Goal: Task Accomplishment & Management: Use online tool/utility

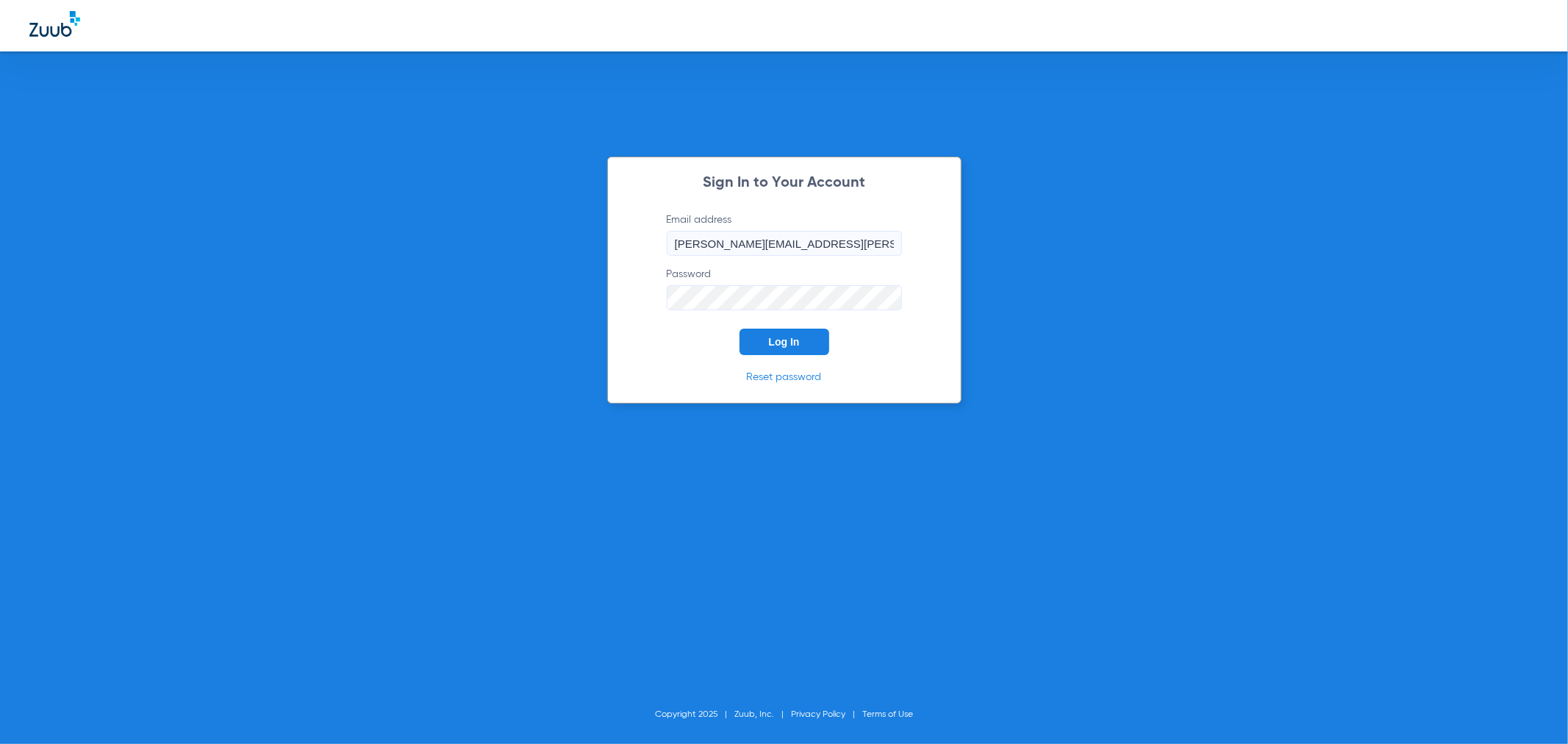
click at [785, 341] on span "Log In" at bounding box center [785, 342] width 31 height 12
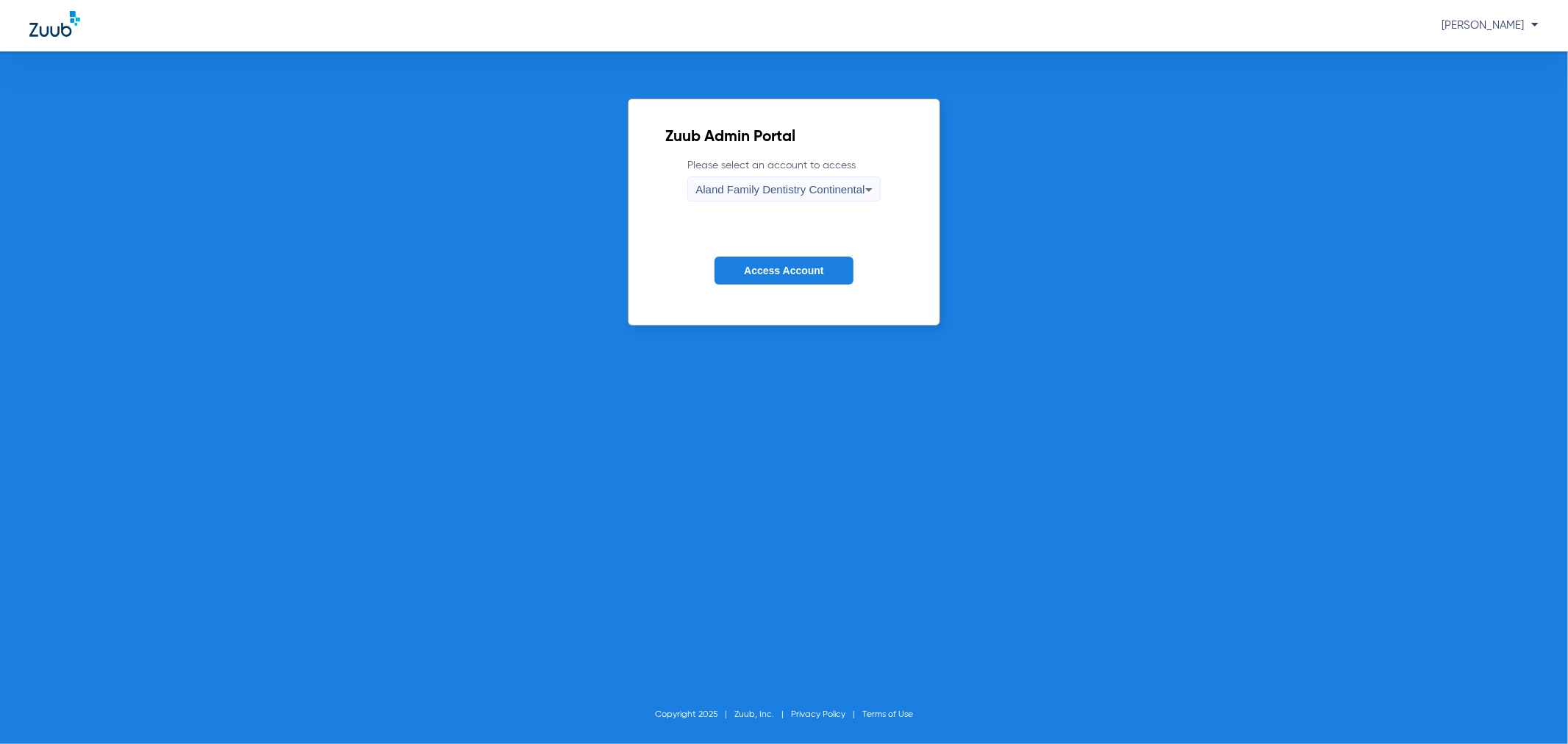
click at [795, 287] on form "Please select an account to access Aland Family Dentistry Continental Access Ac…" at bounding box center [783, 233] width 237 height 150
click at [795, 278] on button "Access Account" at bounding box center [783, 271] width 138 height 29
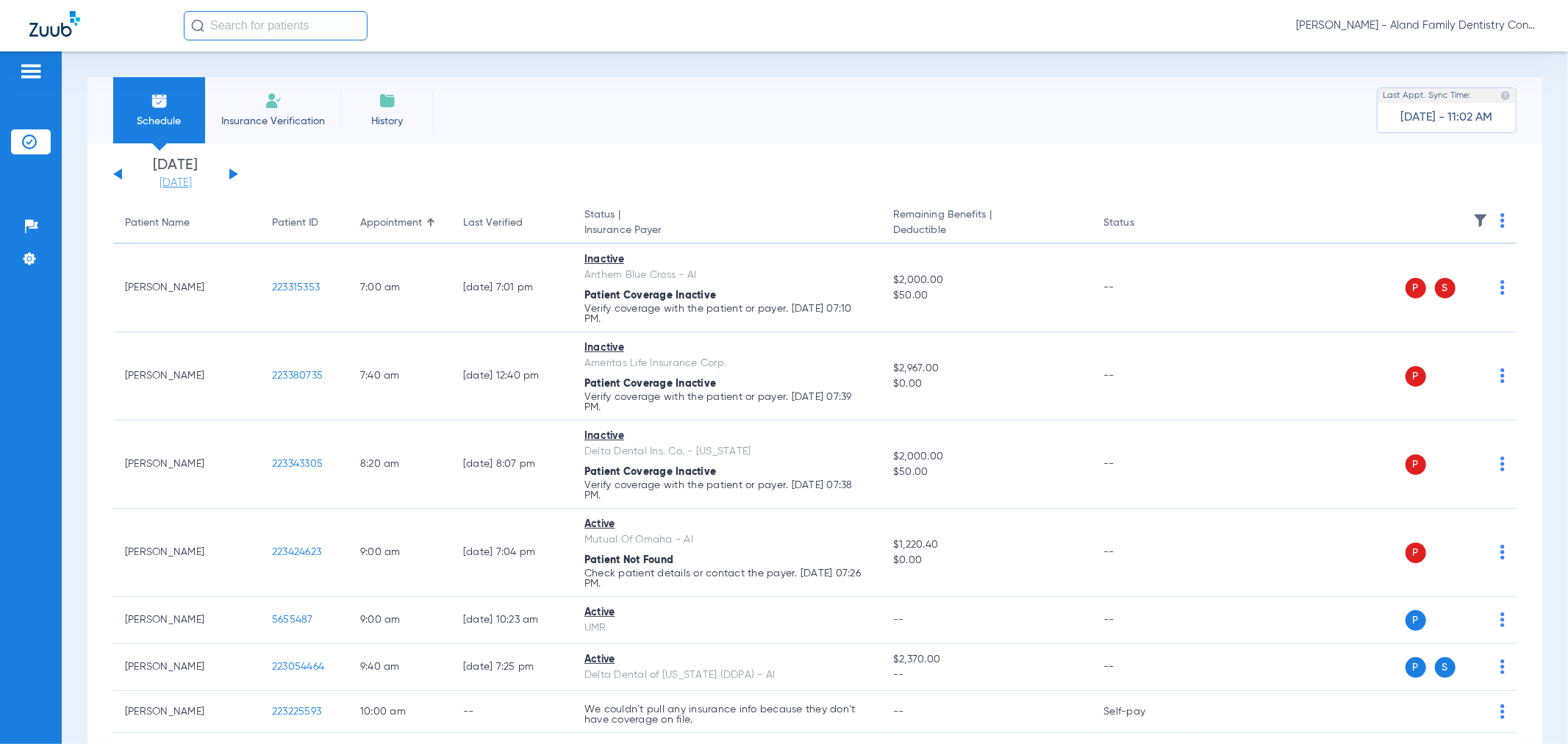
click at [205, 176] on link "[DATE]" at bounding box center [175, 182] width 88 height 14
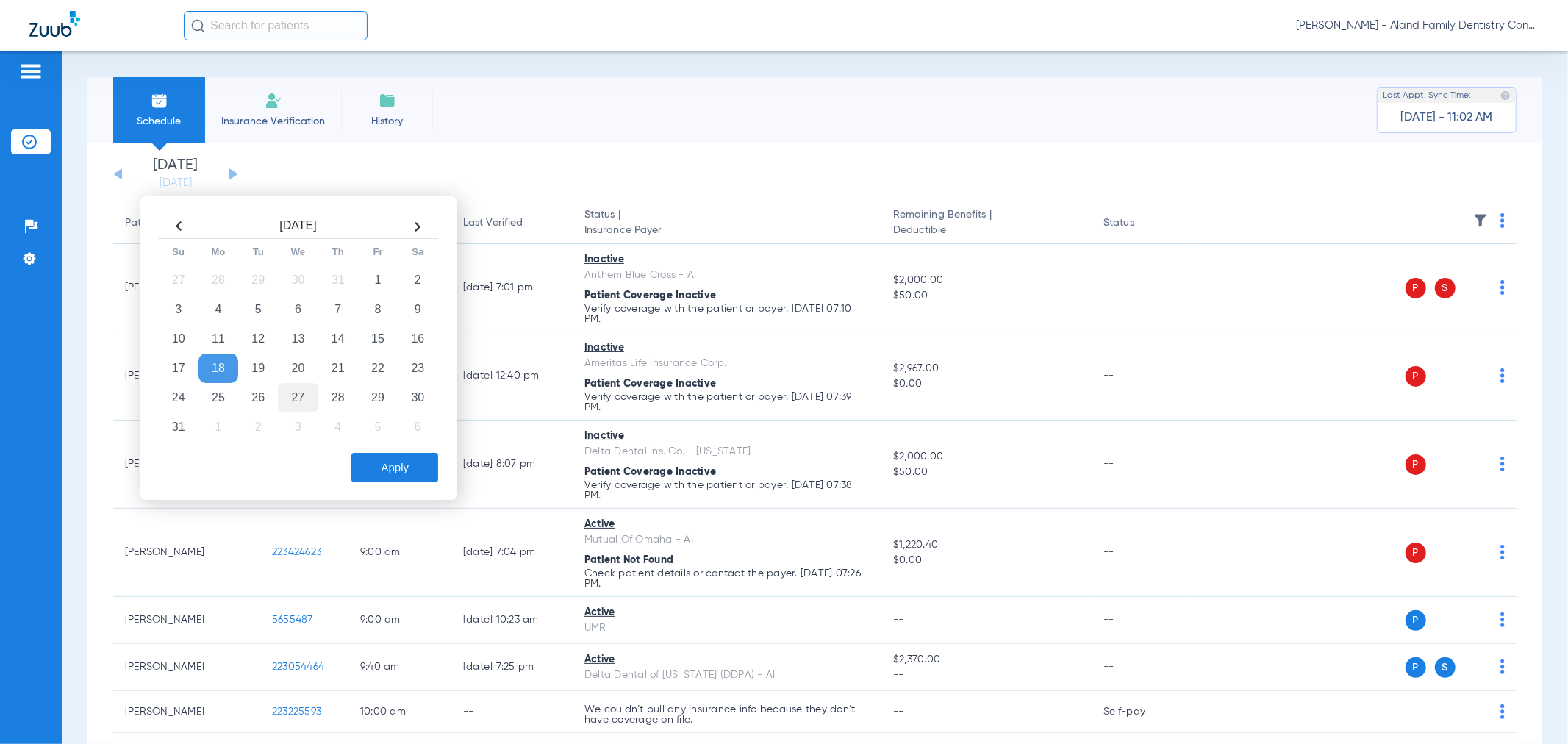
click at [297, 400] on td "27" at bounding box center [297, 398] width 40 height 29
click at [365, 454] on button "Apply" at bounding box center [395, 467] width 87 height 29
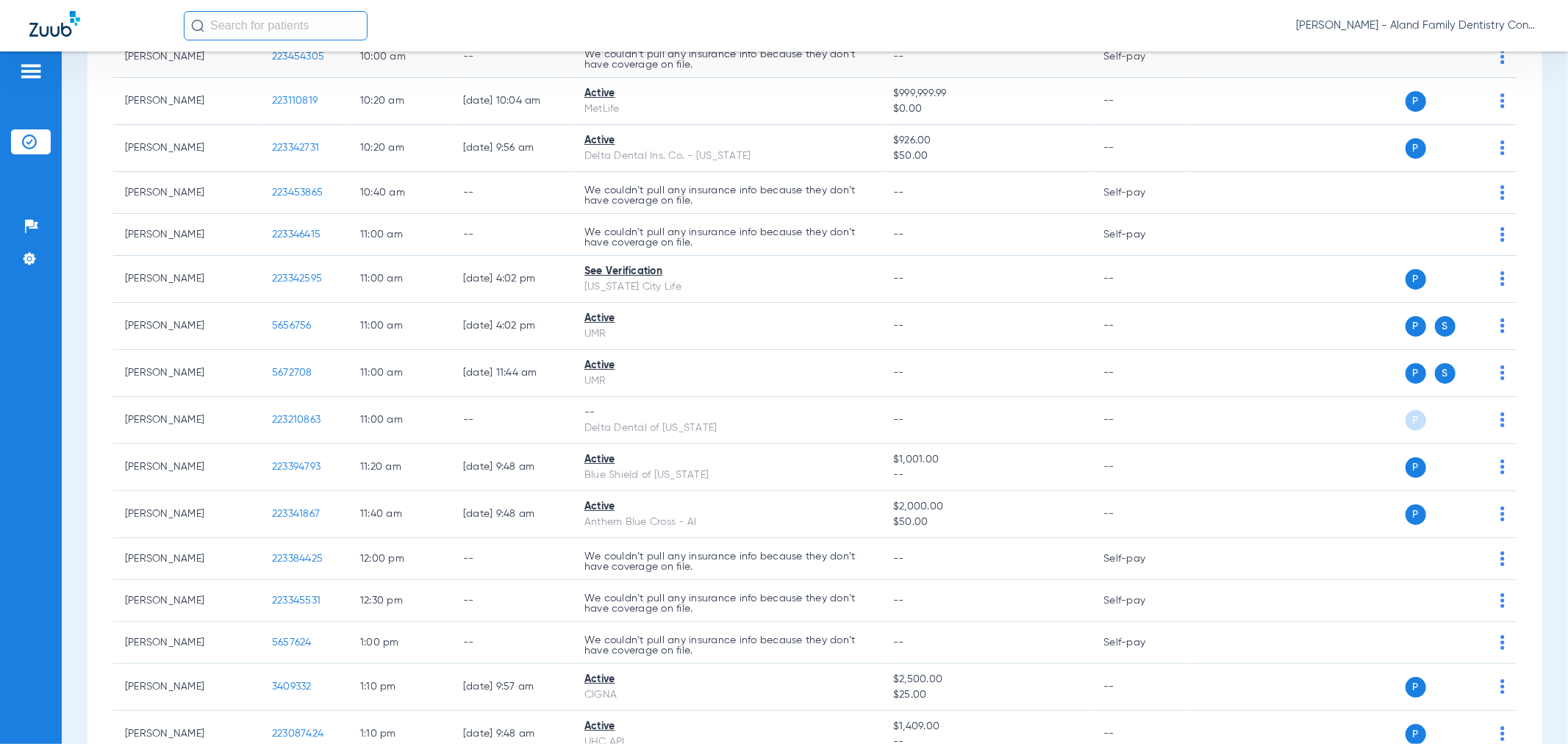
scroll to position [1061, 0]
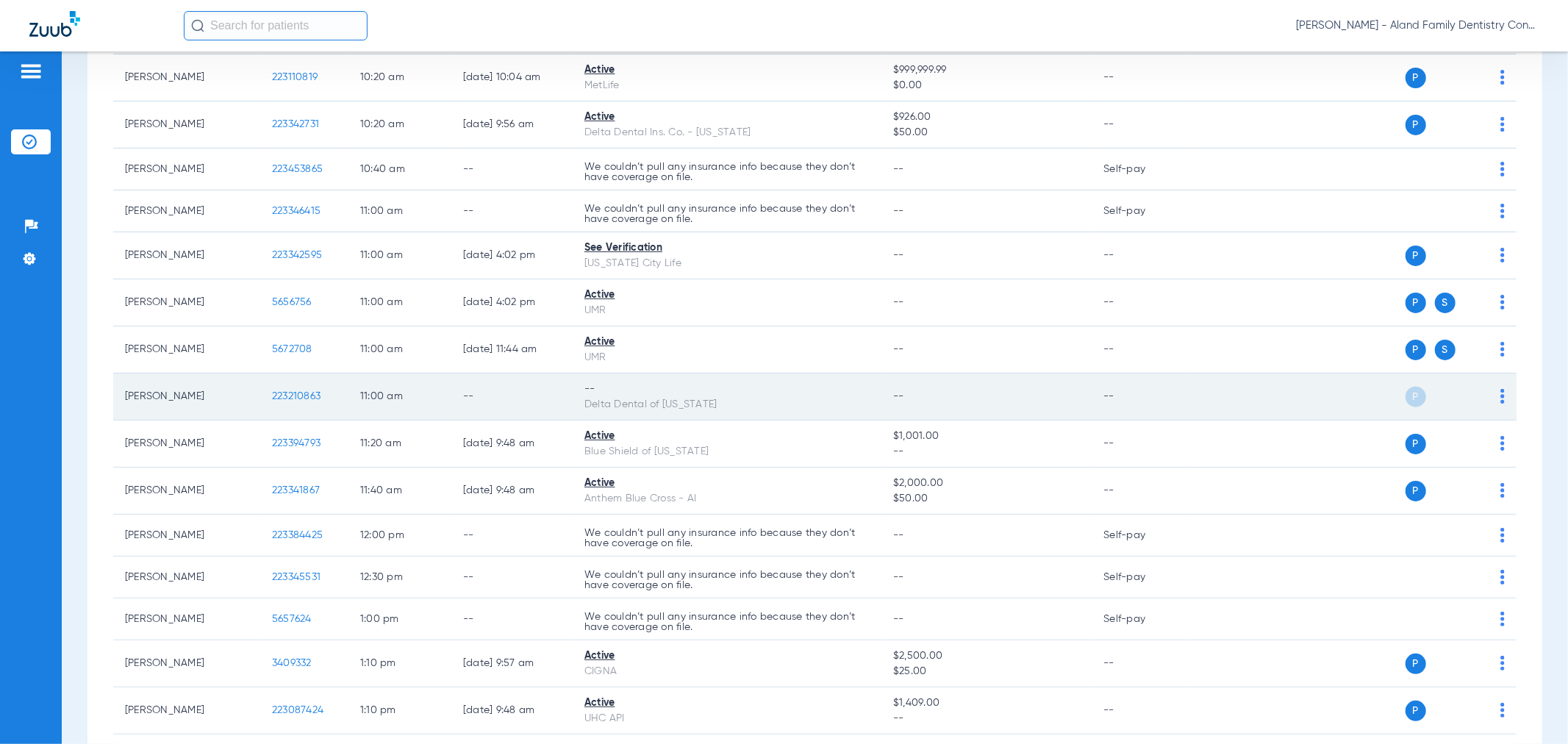
click at [1500, 403] on img at bounding box center [1502, 396] width 5 height 14
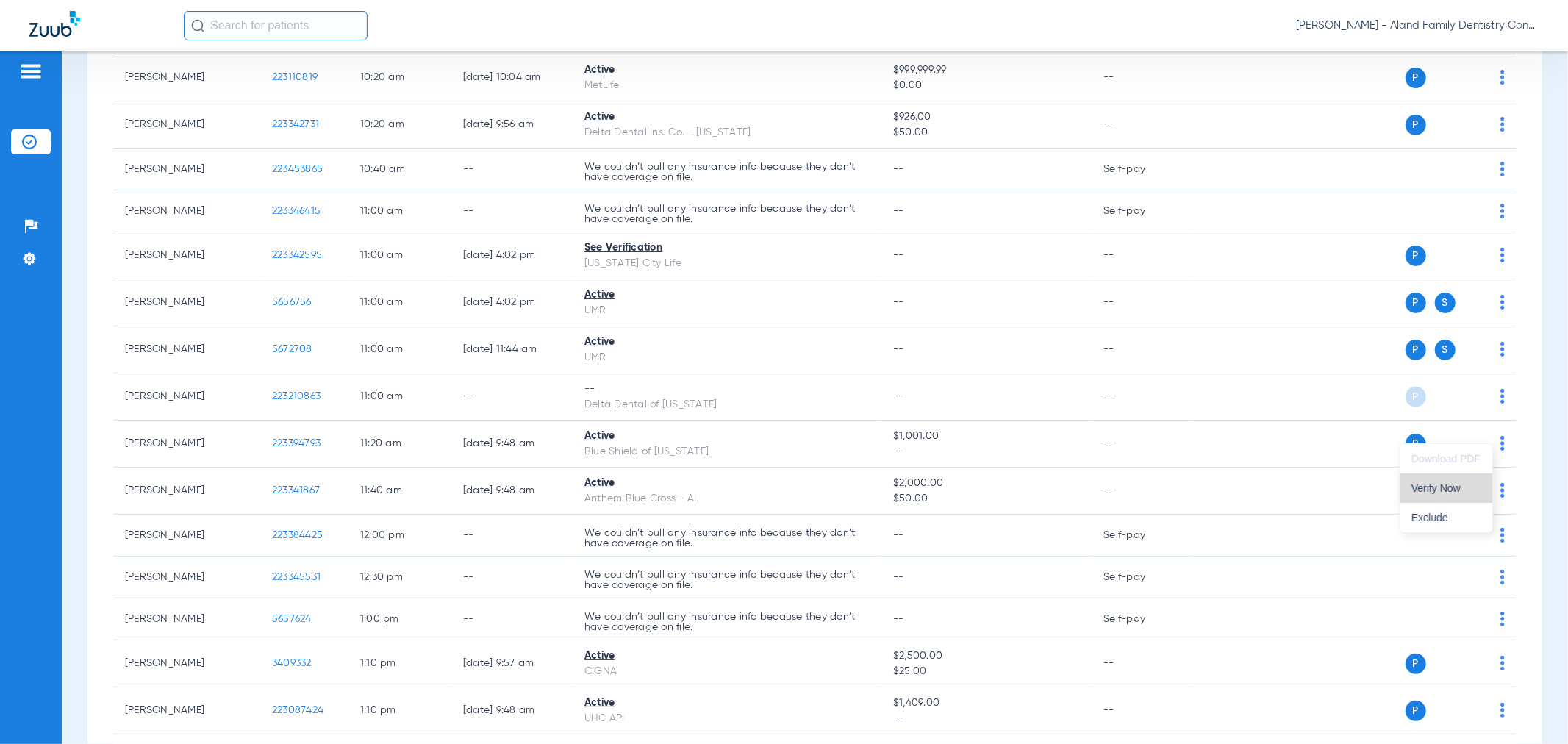
click at [1466, 489] on span "Verify Now" at bounding box center [1446, 487] width 70 height 11
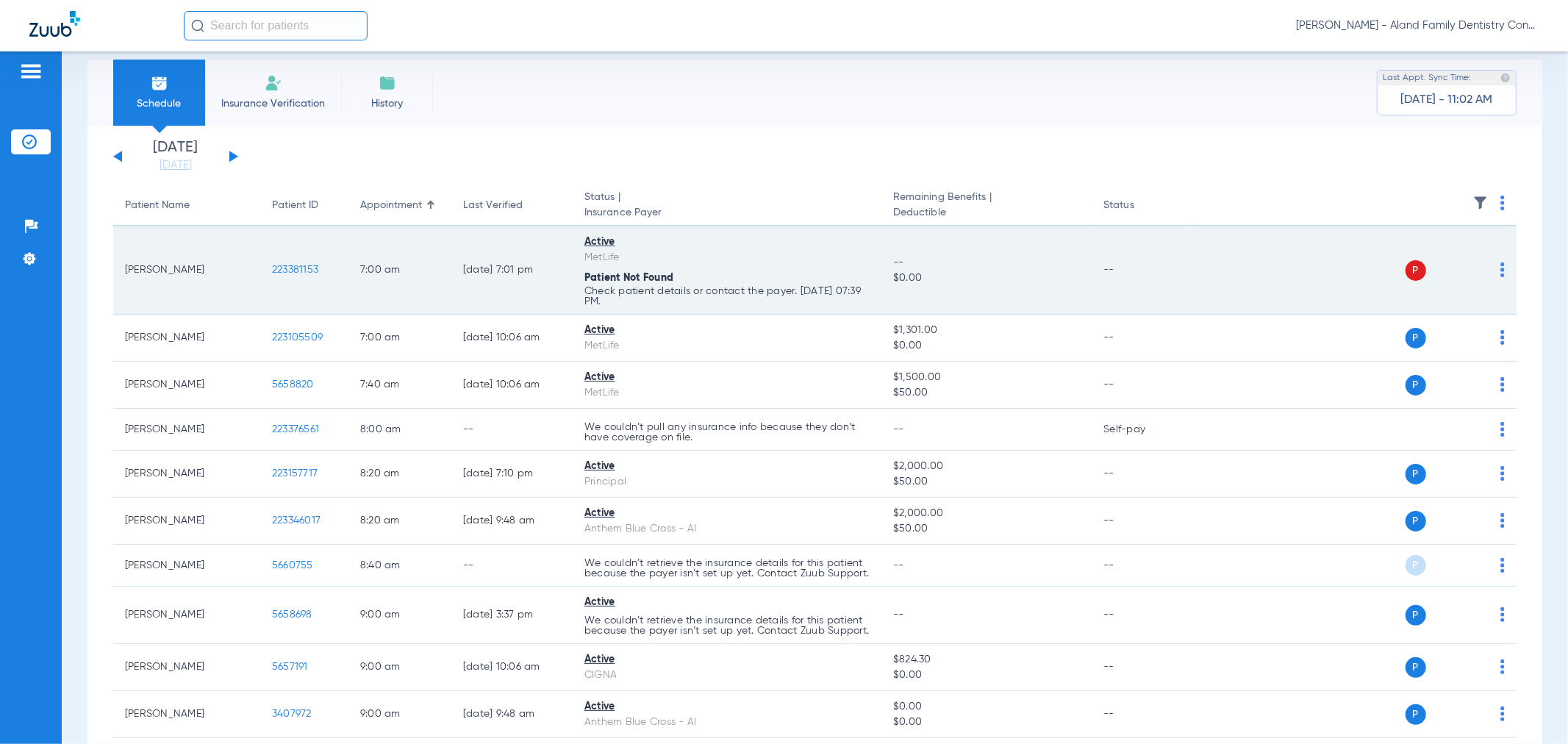
scroll to position [0, 0]
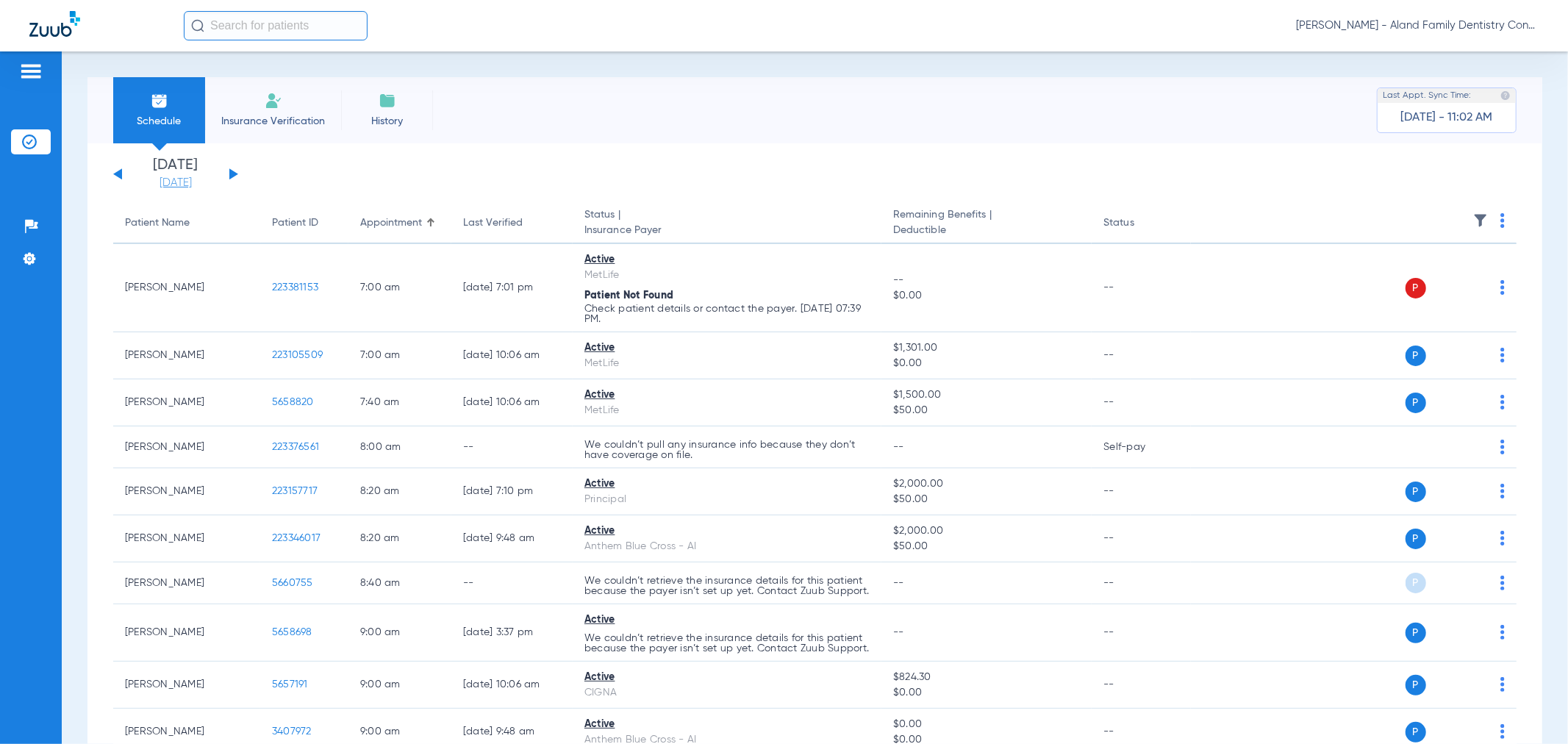
click at [177, 181] on link "[DATE]" at bounding box center [175, 182] width 88 height 14
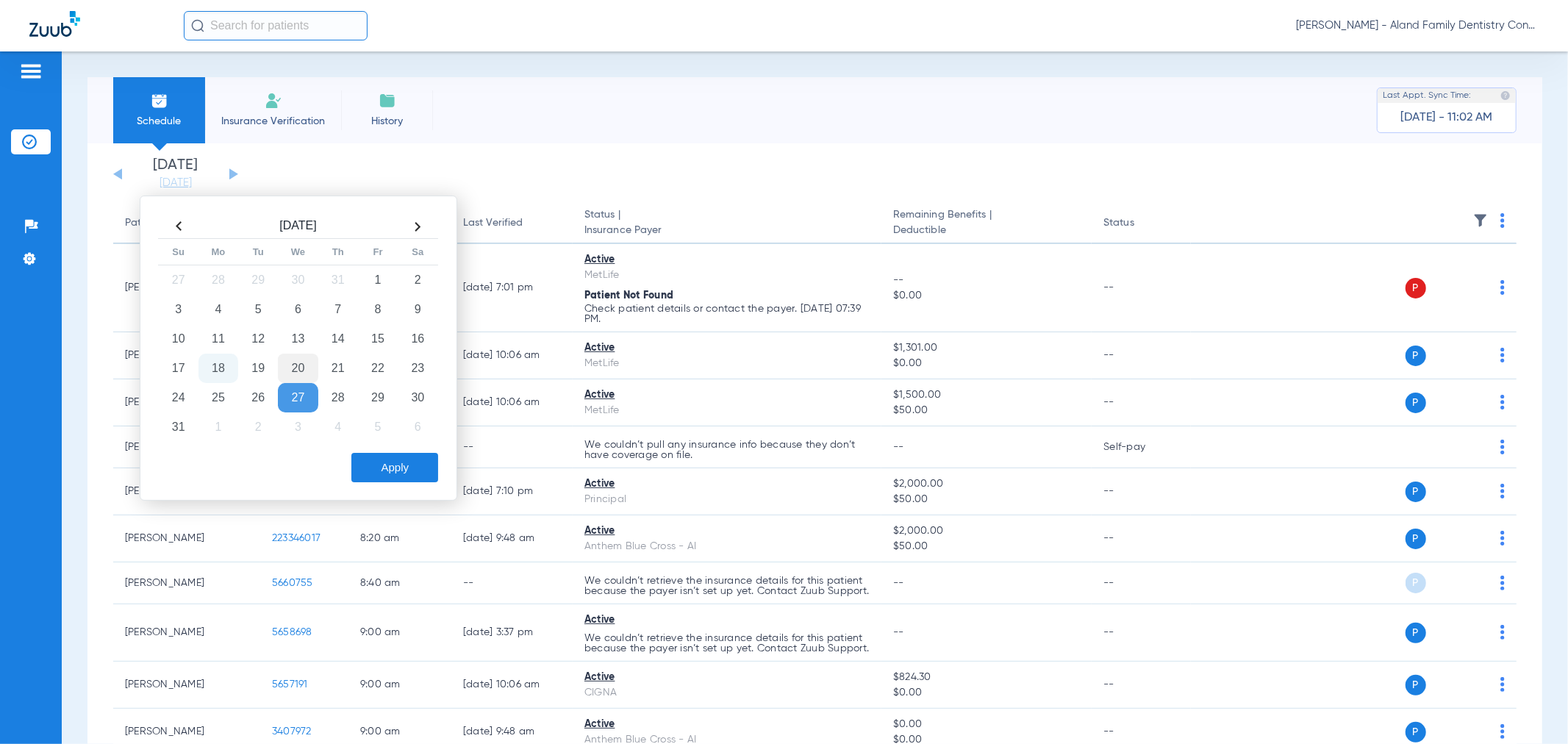
click at [291, 368] on td "20" at bounding box center [297, 368] width 40 height 29
click at [368, 465] on button "Apply" at bounding box center [395, 467] width 87 height 29
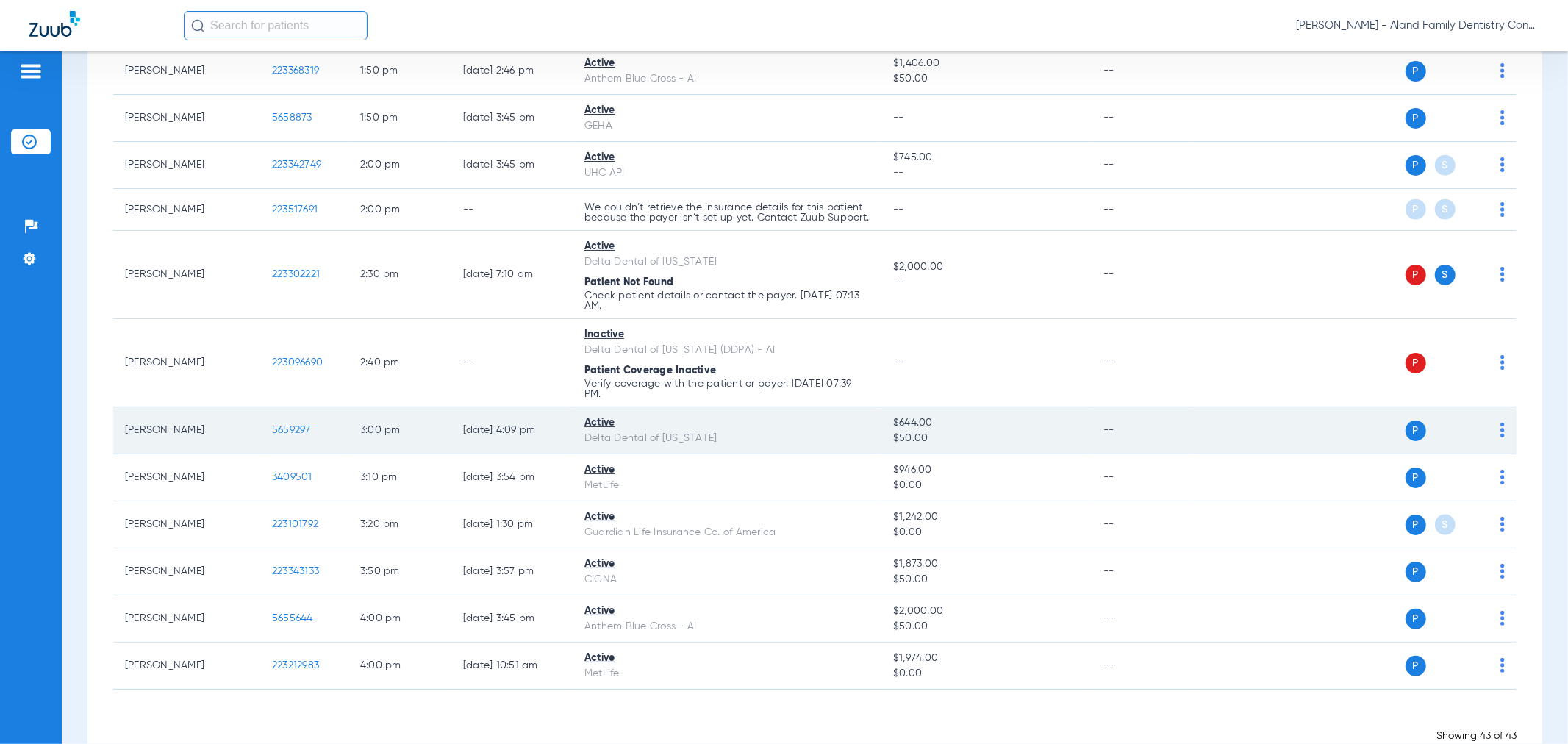
scroll to position [1524, 0]
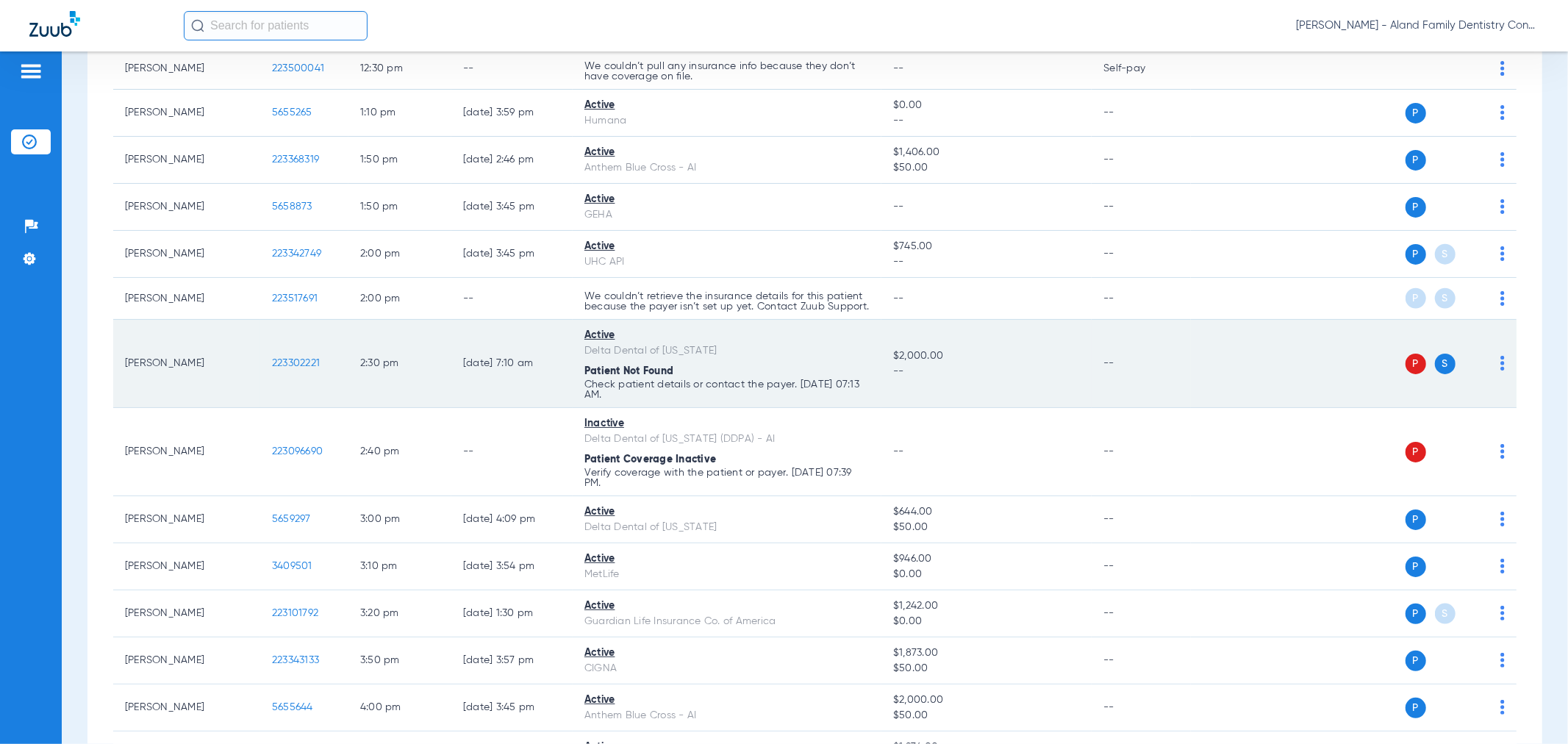
click at [1500, 371] on img at bounding box center [1502, 363] width 5 height 14
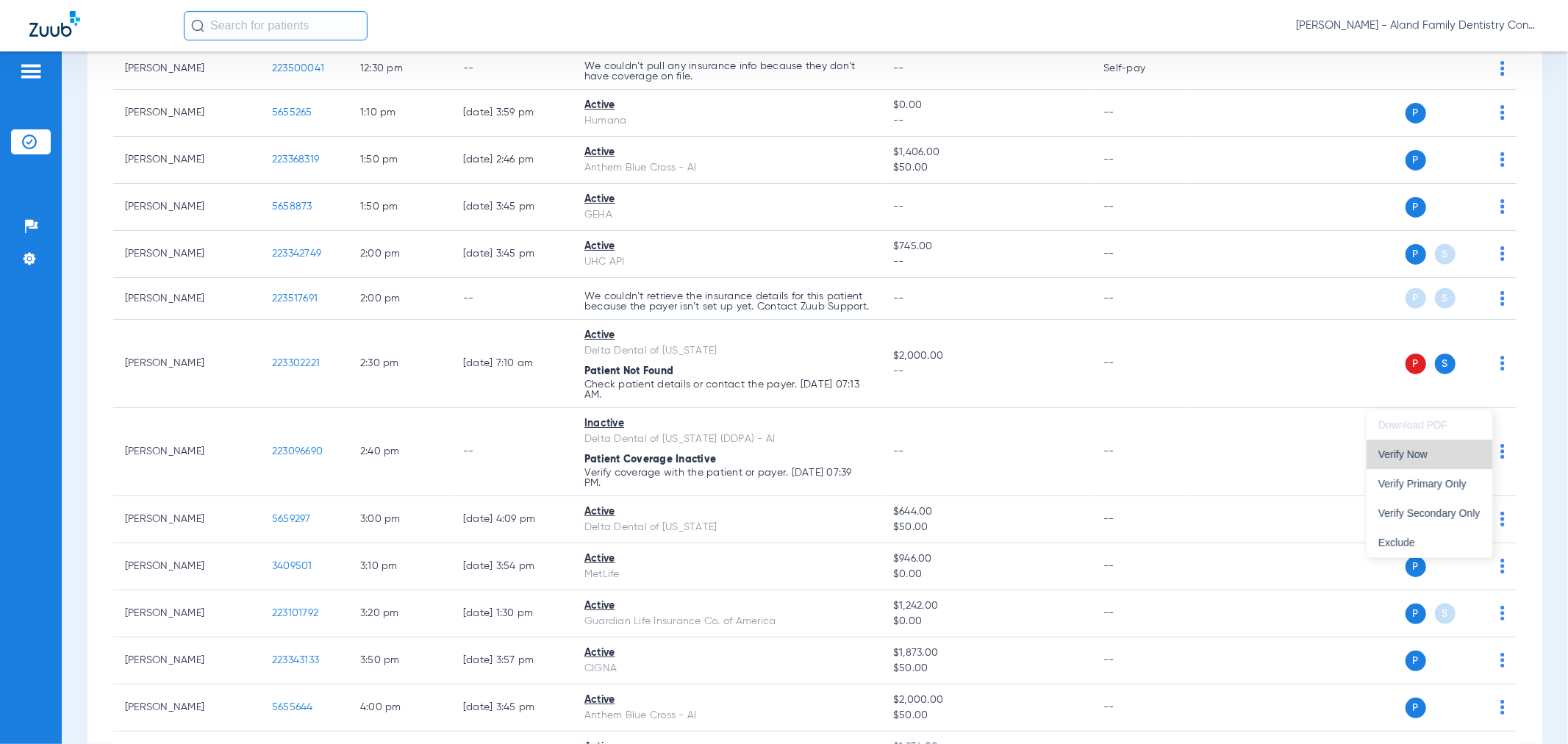
click at [1458, 451] on span "Verify Now" at bounding box center [1430, 454] width 102 height 11
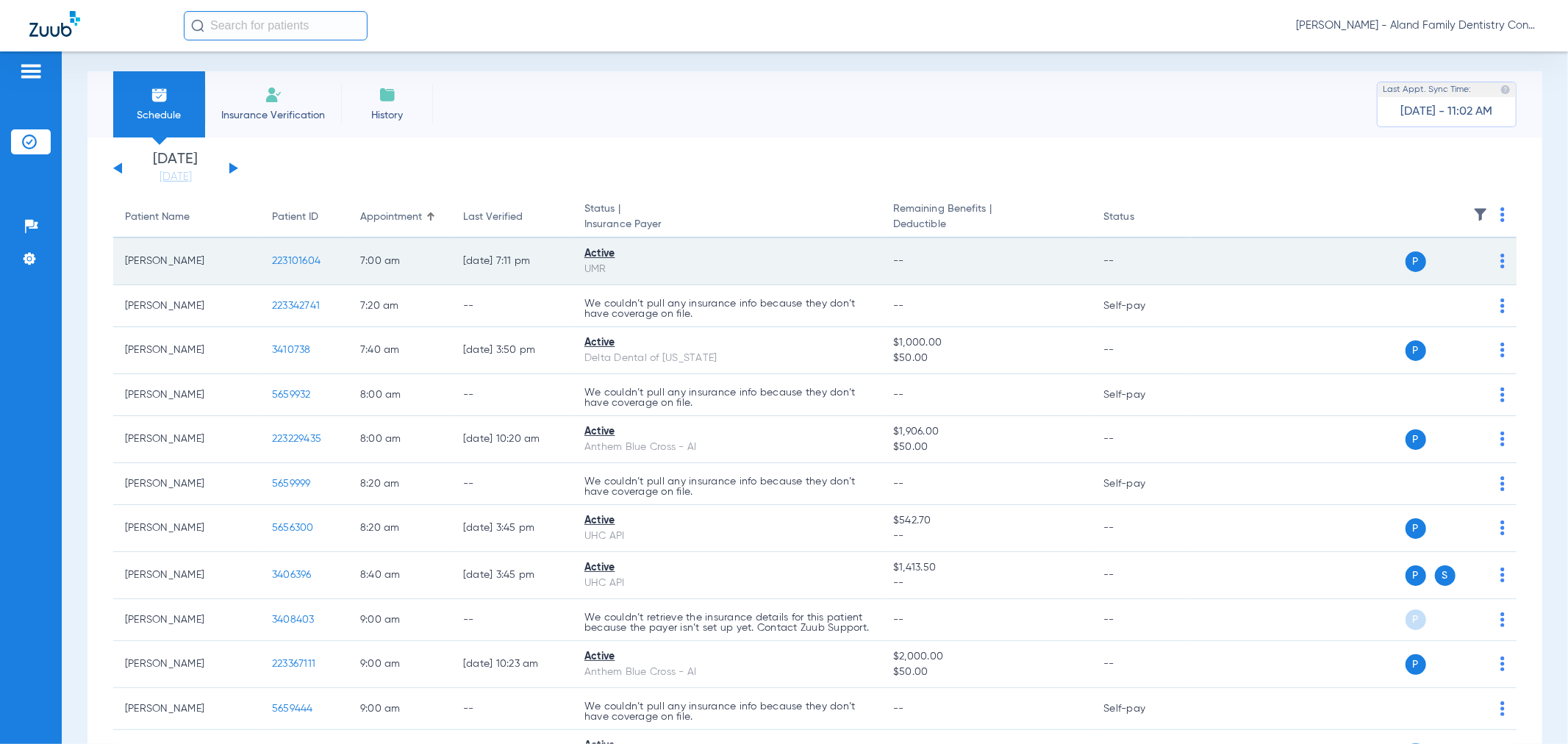
scroll to position [0, 0]
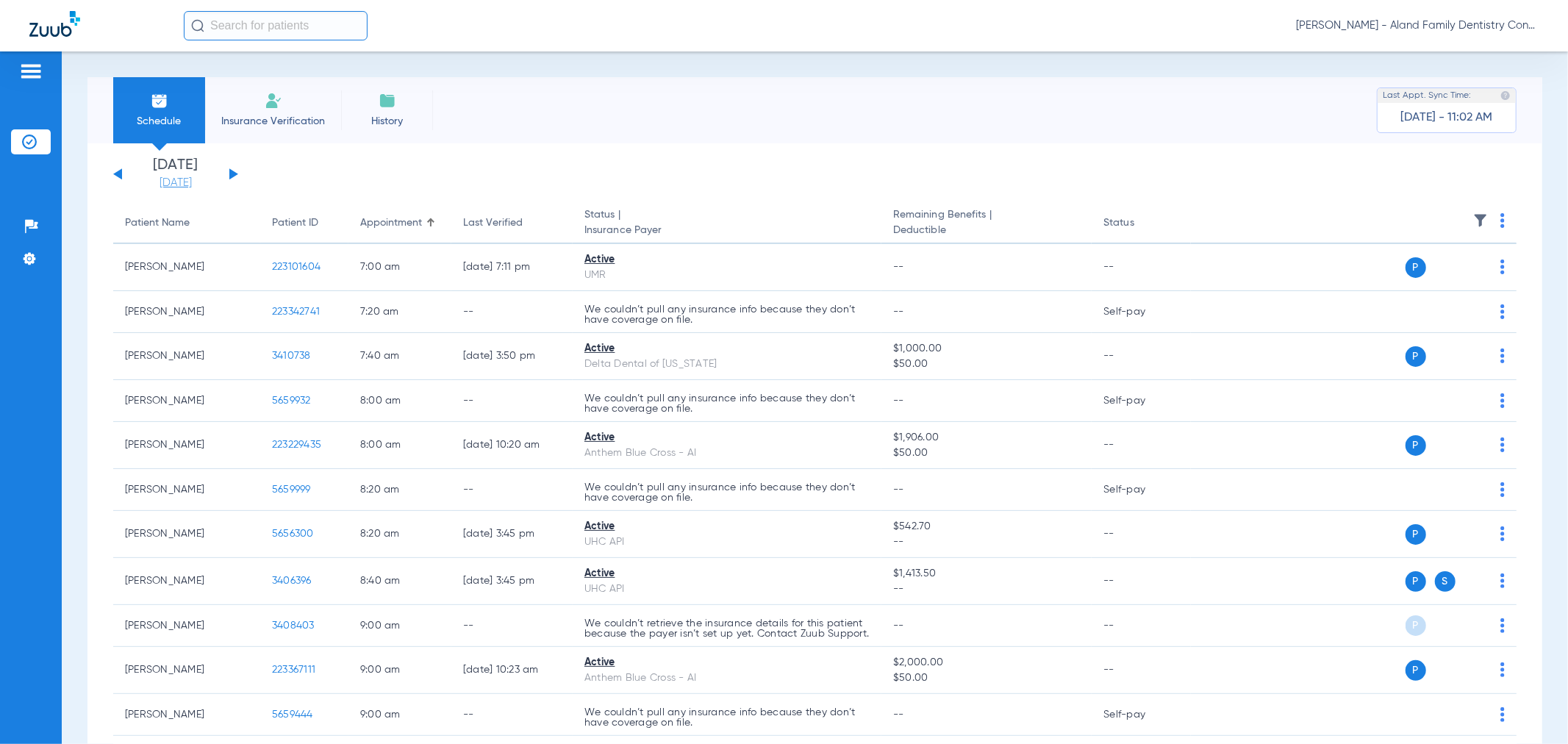
click at [183, 183] on link "[DATE]" at bounding box center [175, 182] width 88 height 14
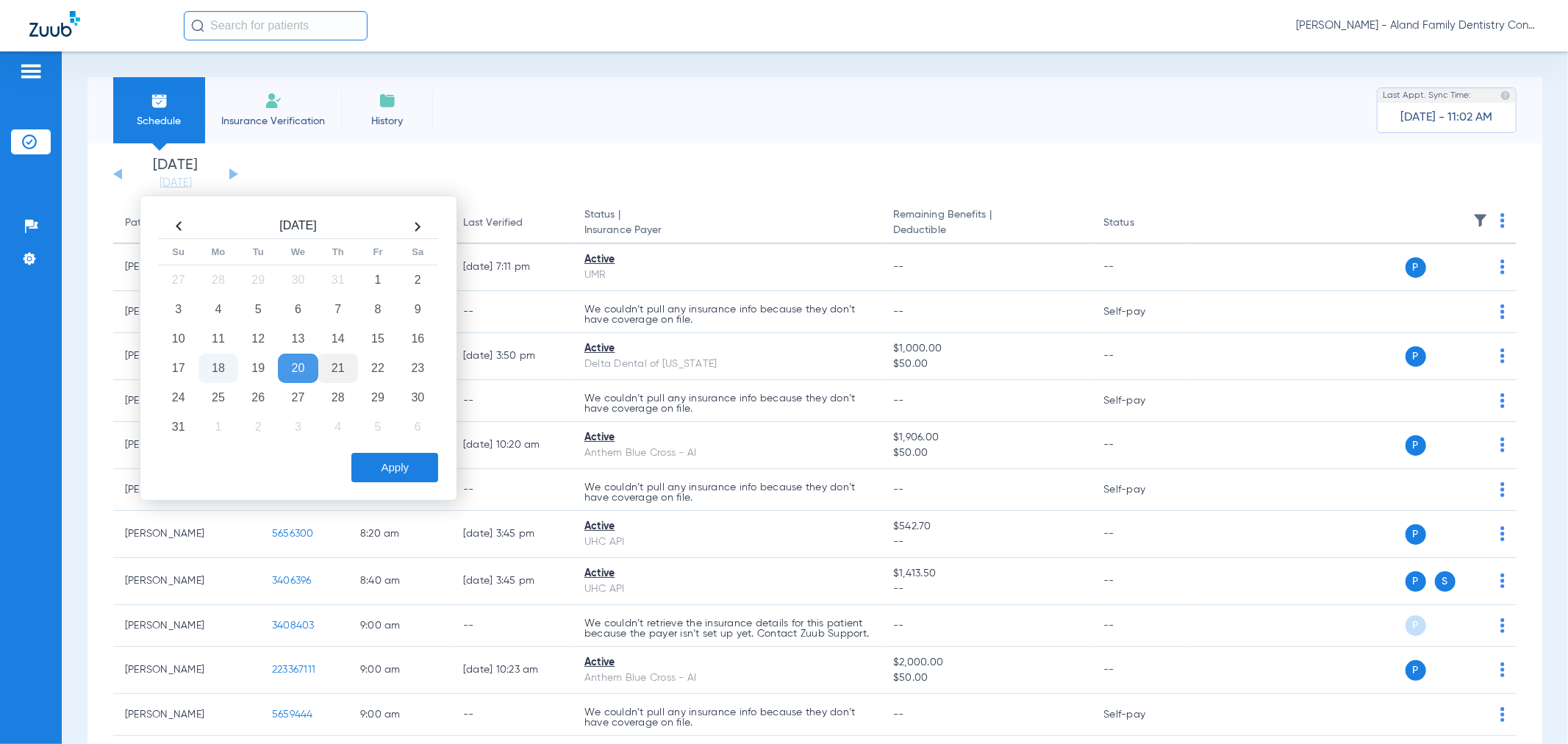
click at [326, 369] on td "21" at bounding box center [338, 368] width 40 height 29
click at [357, 442] on div "[DATE] Su Mo Tu We Th Fr Sa 27 28 29 30 31 1 2 3 4 5 6 7 8 9 10 11 12 13 14 15 …" at bounding box center [298, 328] width 287 height 234
click at [362, 465] on button "Apply" at bounding box center [395, 467] width 87 height 29
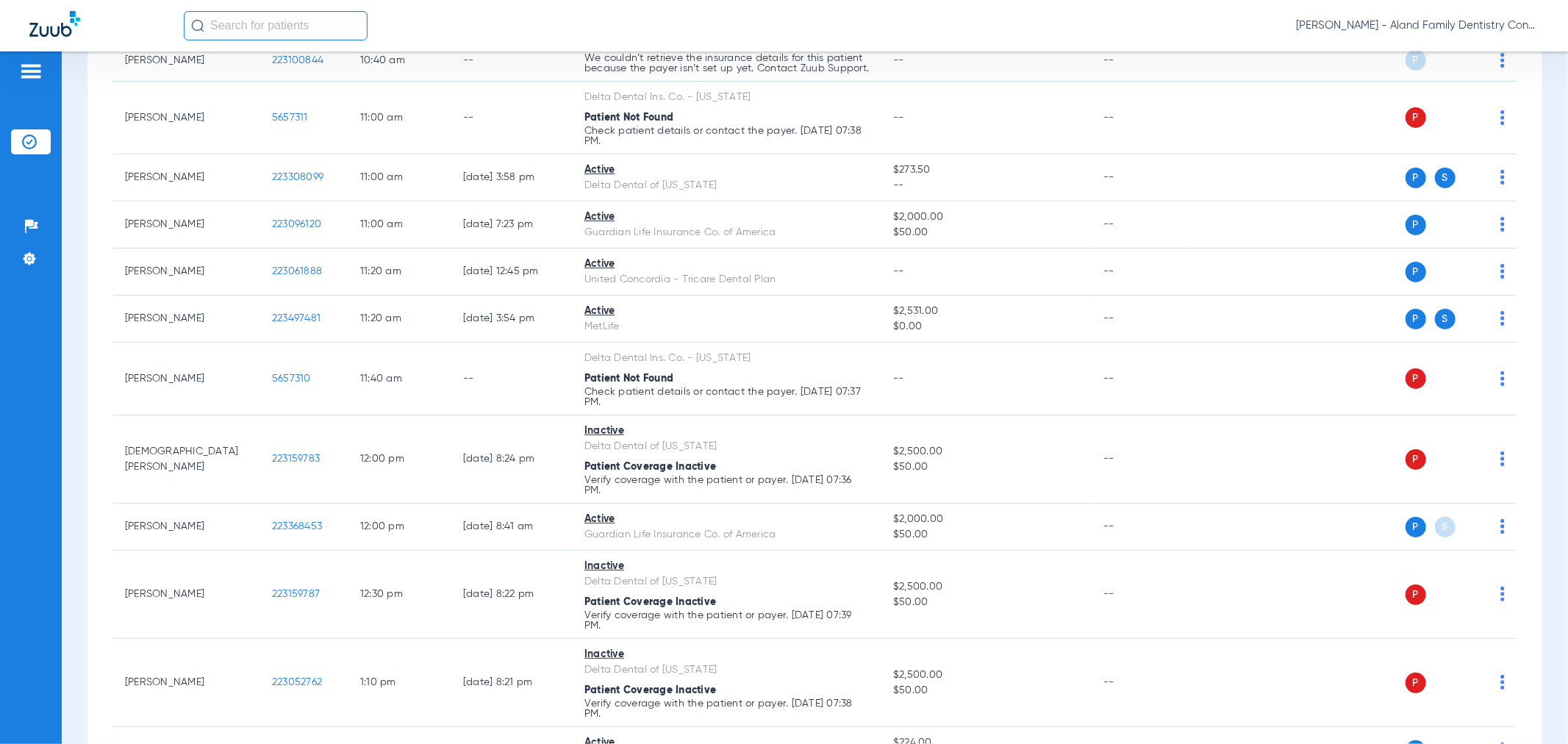
scroll to position [1388, 0]
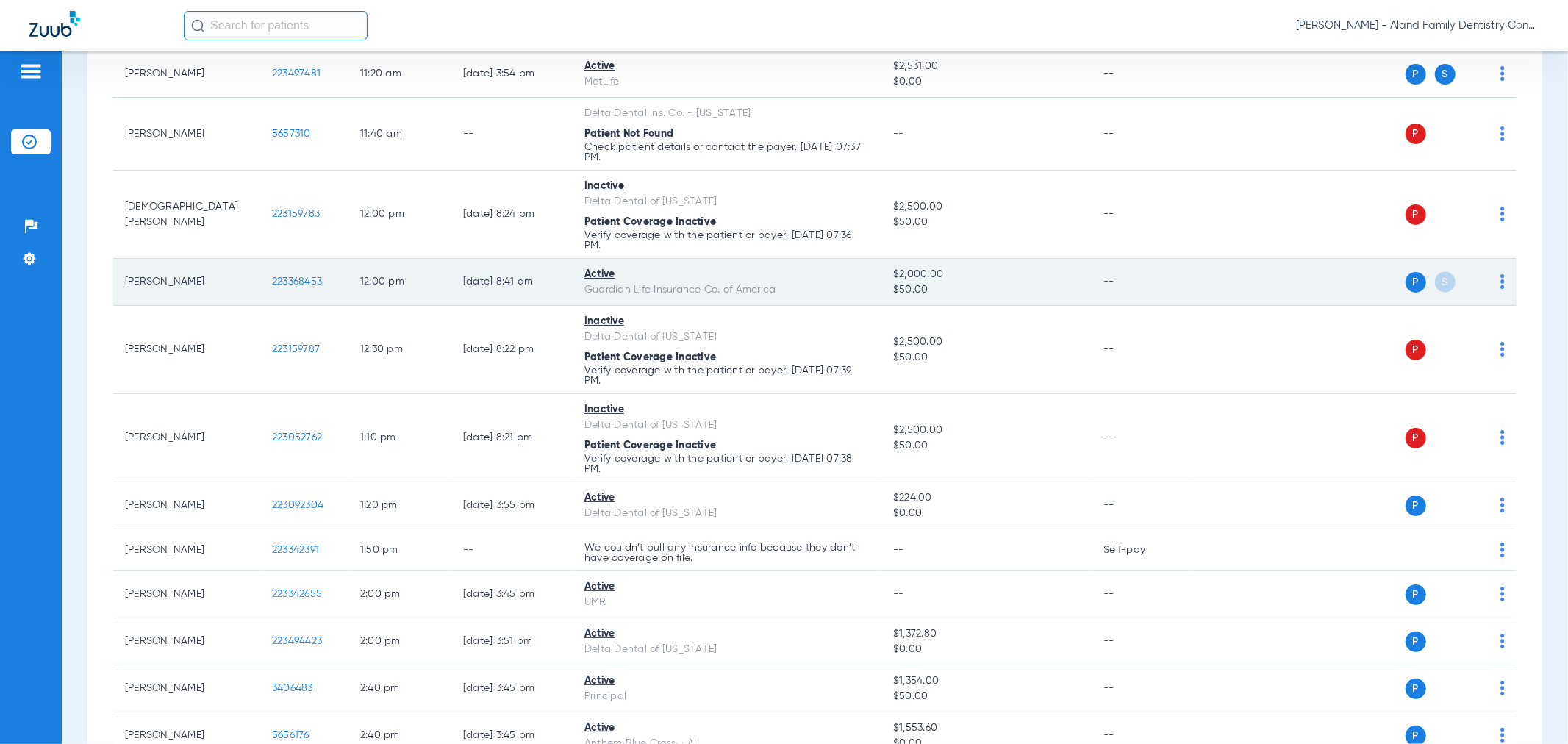
click at [1500, 289] on img at bounding box center [1502, 281] width 5 height 14
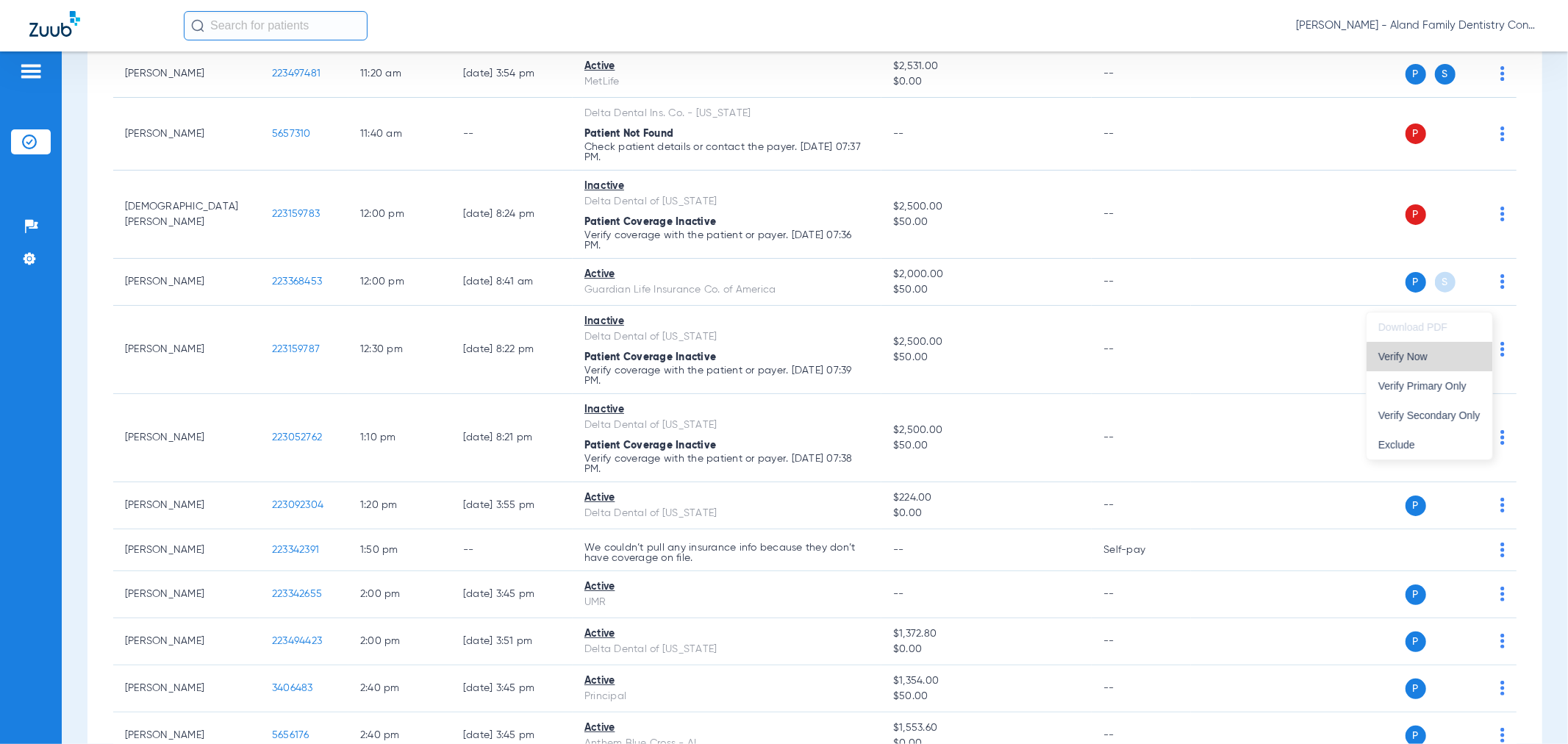
click at [1470, 362] on span "Verify Now" at bounding box center [1430, 356] width 102 height 11
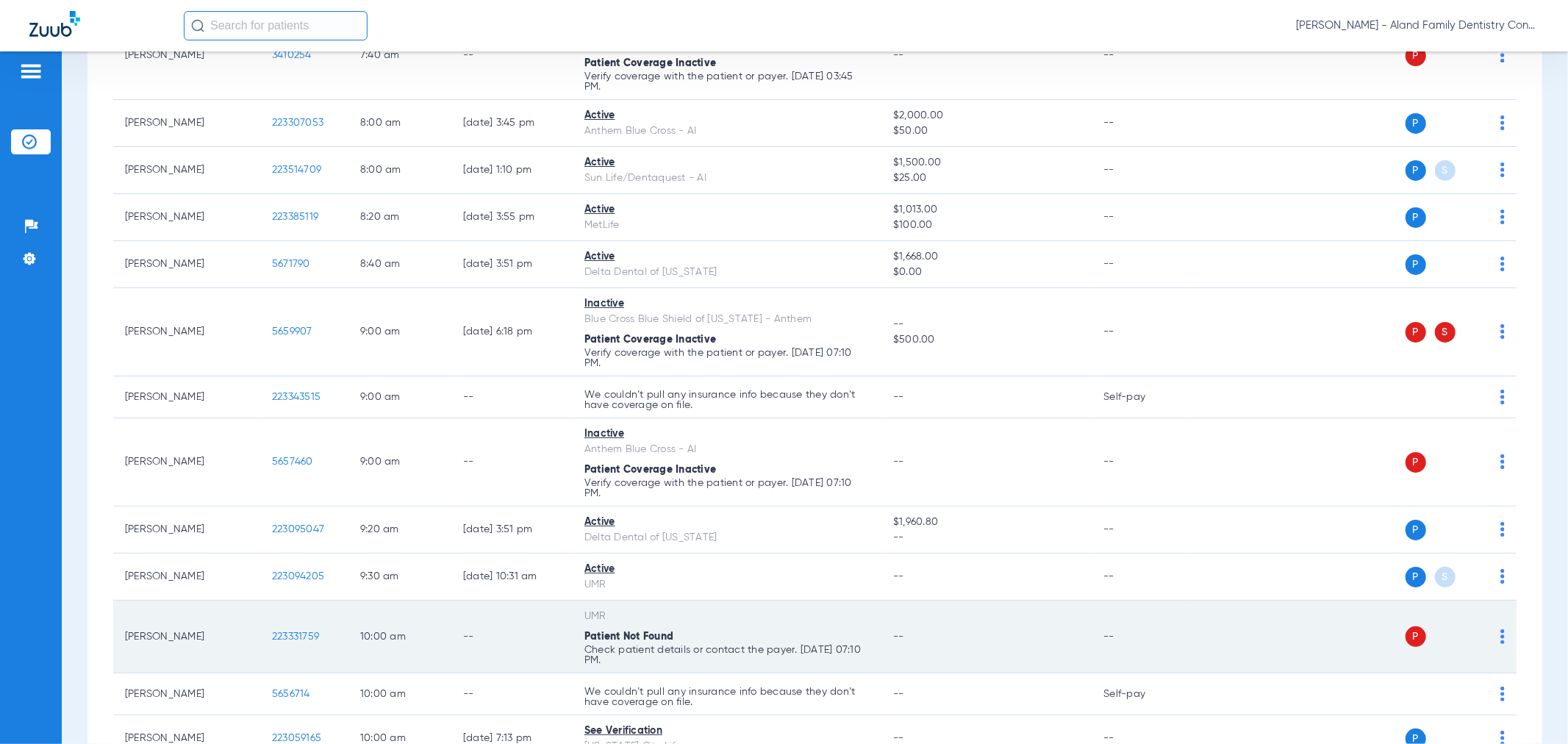
scroll to position [0, 0]
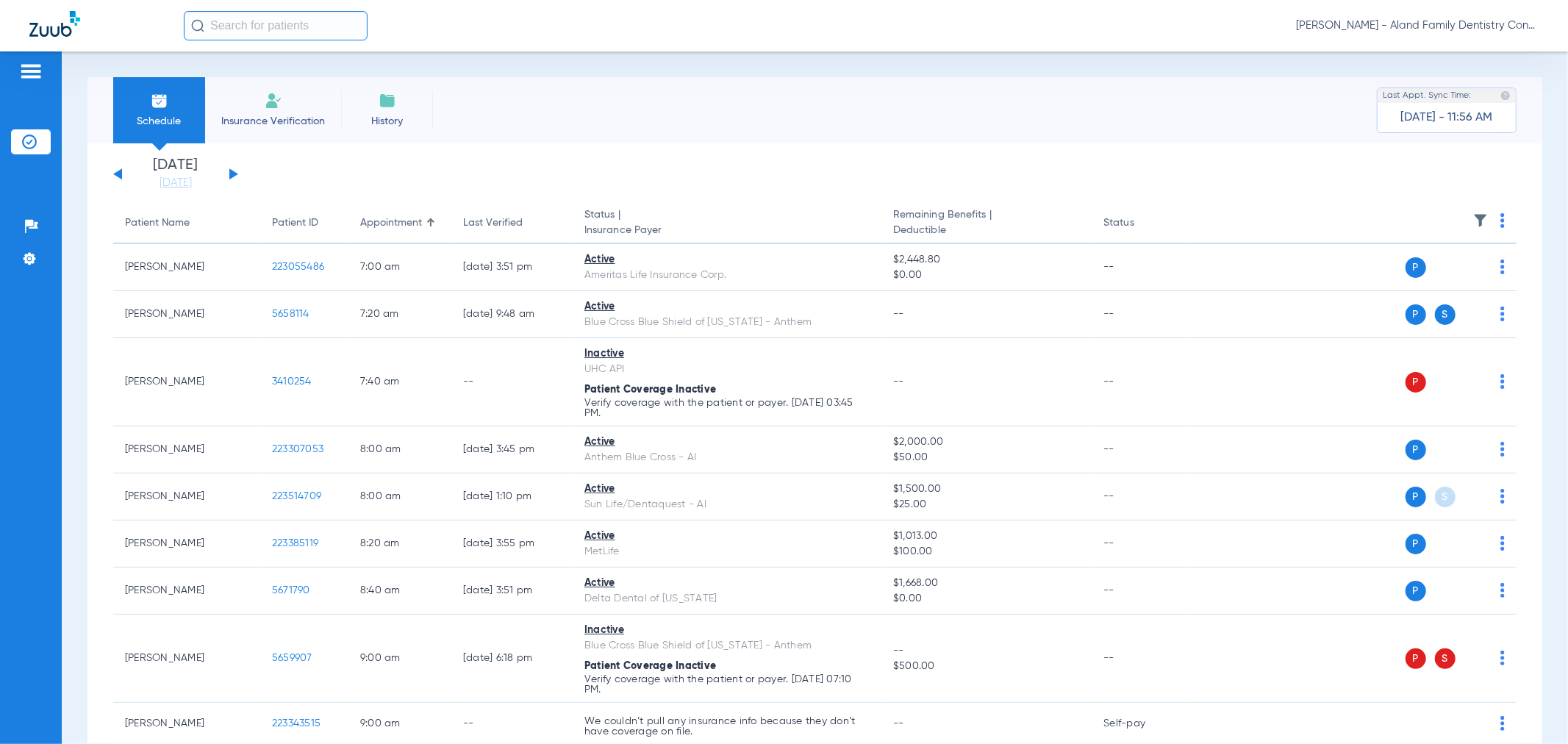
click at [1379, 23] on span "[PERSON_NAME] - Aland Family Dentistry Continental" at bounding box center [1417, 25] width 242 height 14
click at [1472, 47] on span "Account Selection" at bounding box center [1483, 52] width 82 height 11
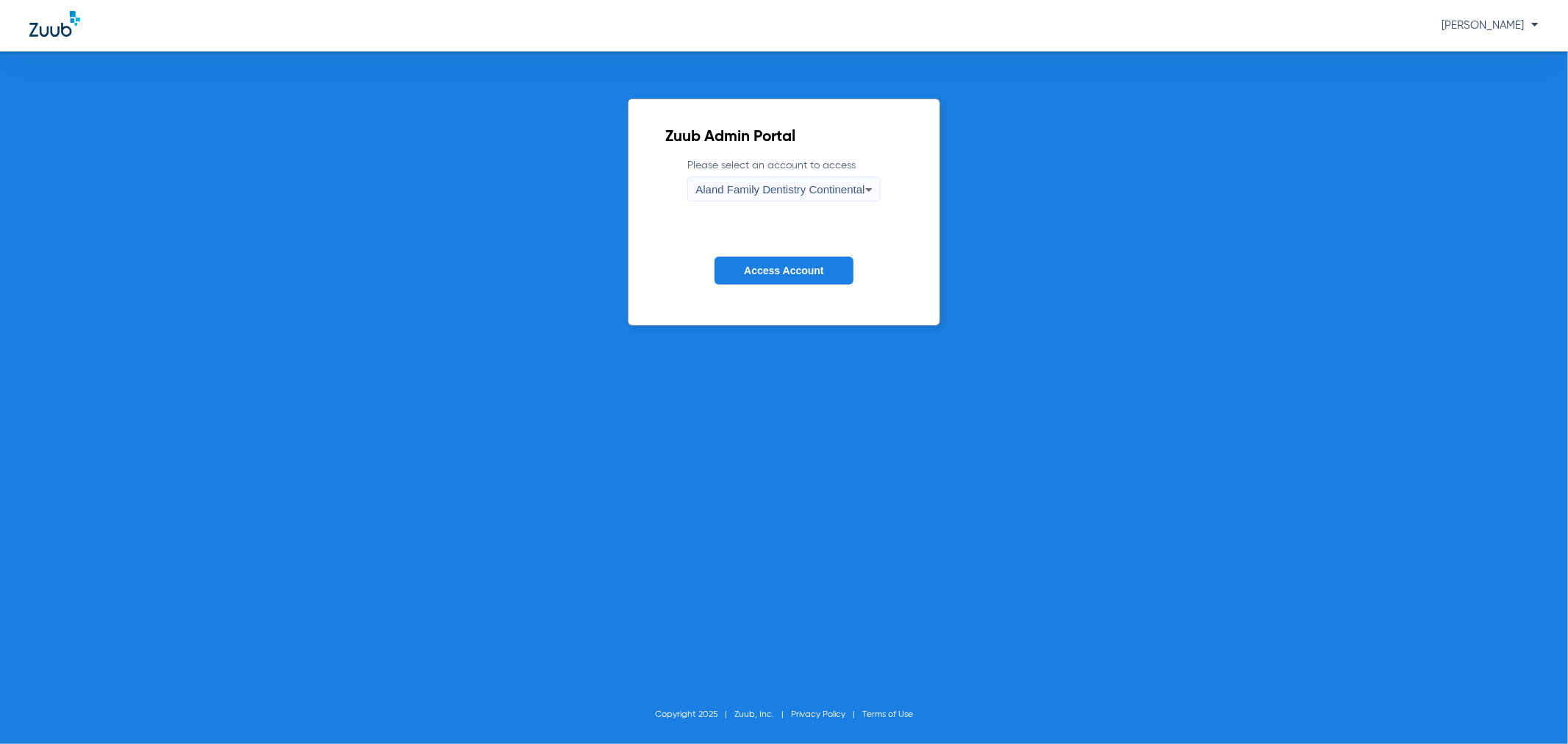
click at [788, 191] on span "Aland Family Dentistry Continental" at bounding box center [779, 189] width 169 height 13
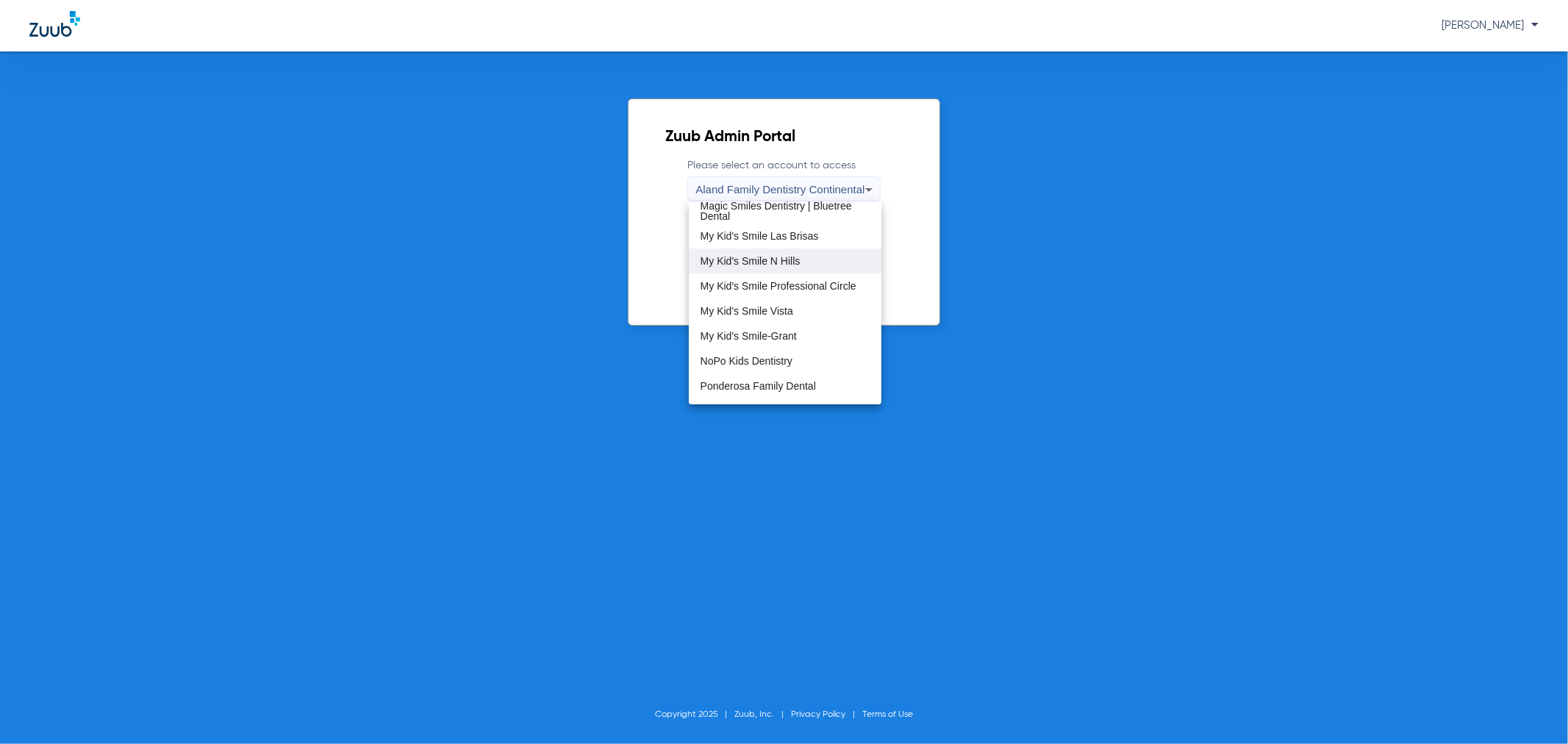
scroll to position [408, 0]
click at [809, 227] on span "My Kid's Smile Professional Circle" at bounding box center [778, 232] width 155 height 11
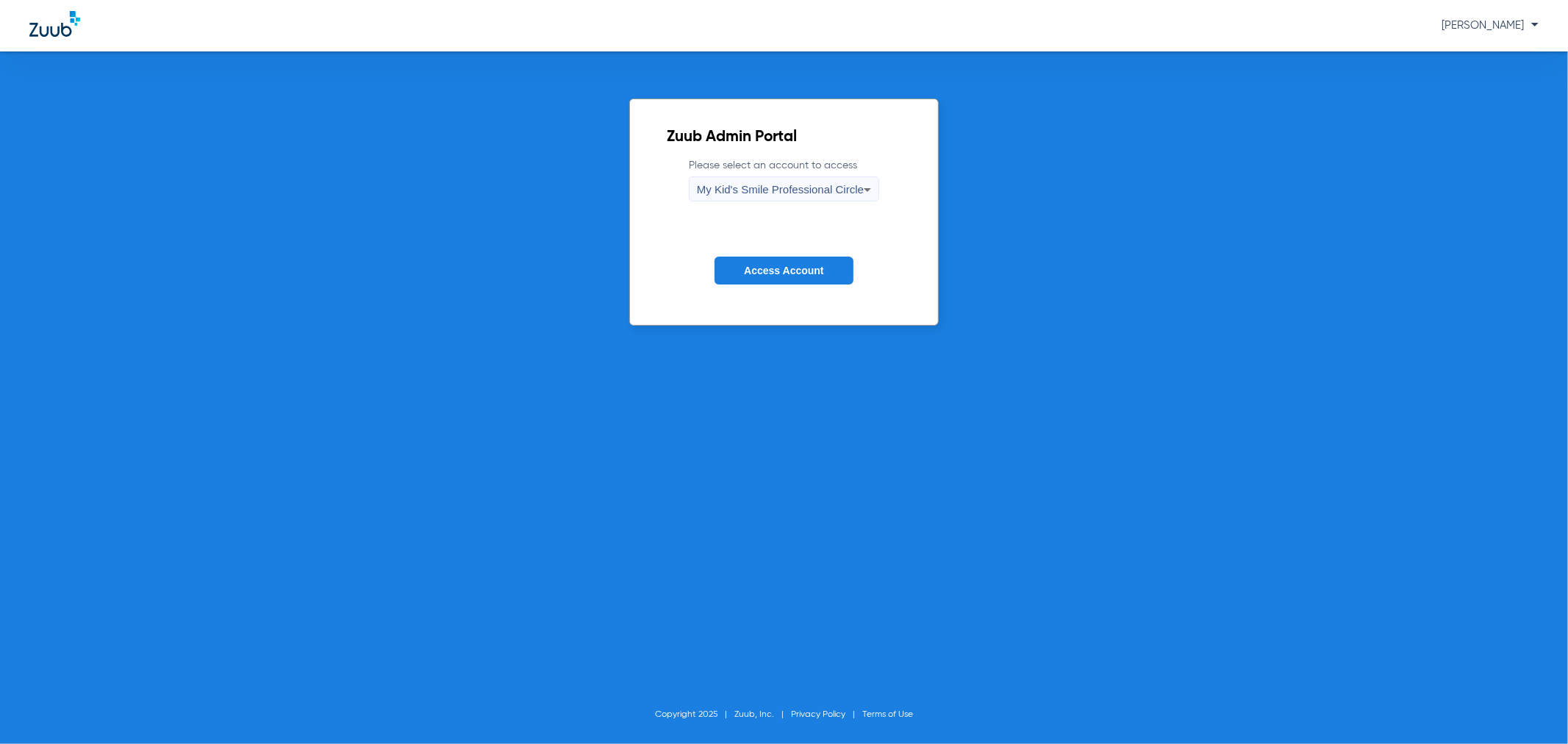
click at [787, 262] on button "Access Account" at bounding box center [783, 271] width 138 height 29
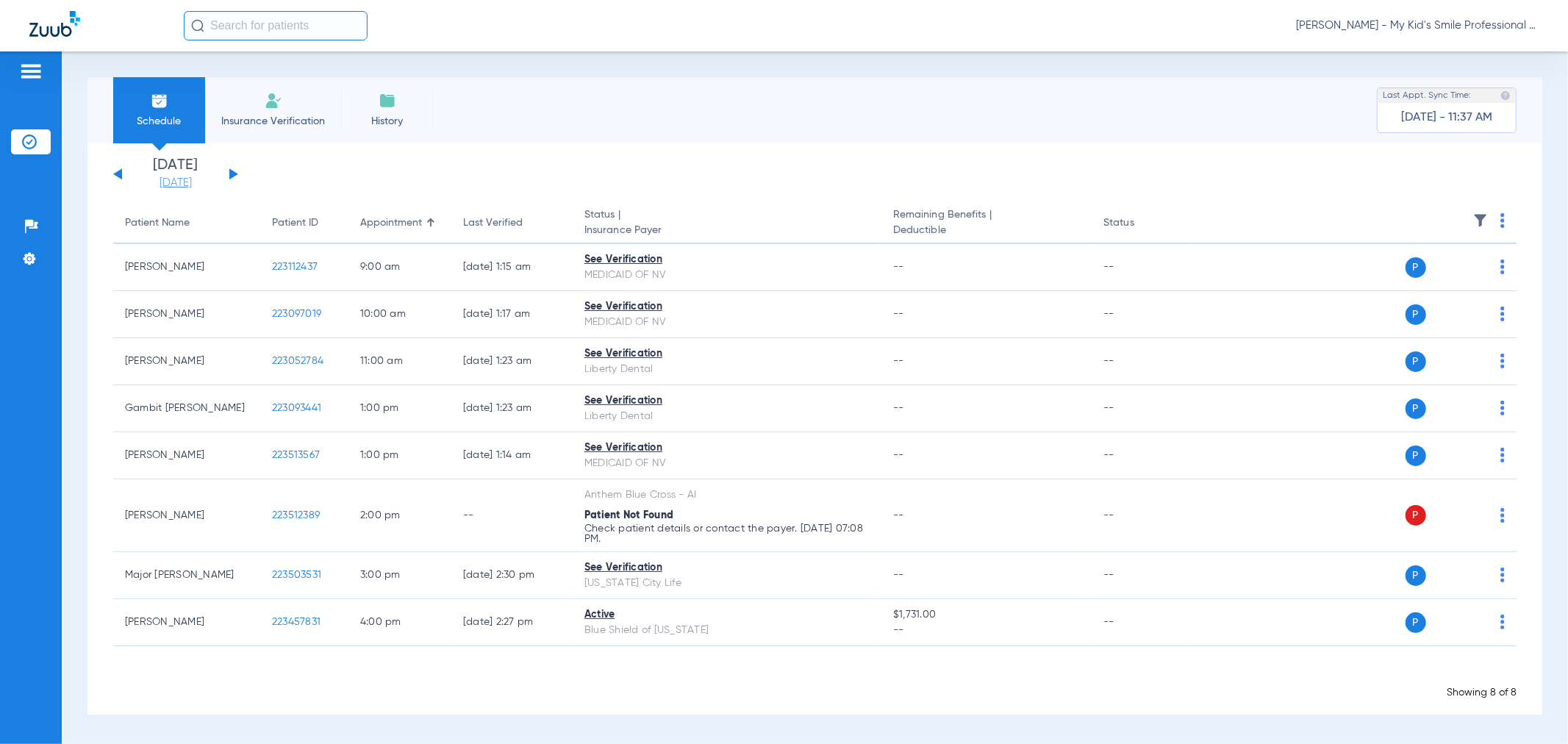
click at [179, 176] on link "[DATE]" at bounding box center [175, 182] width 88 height 14
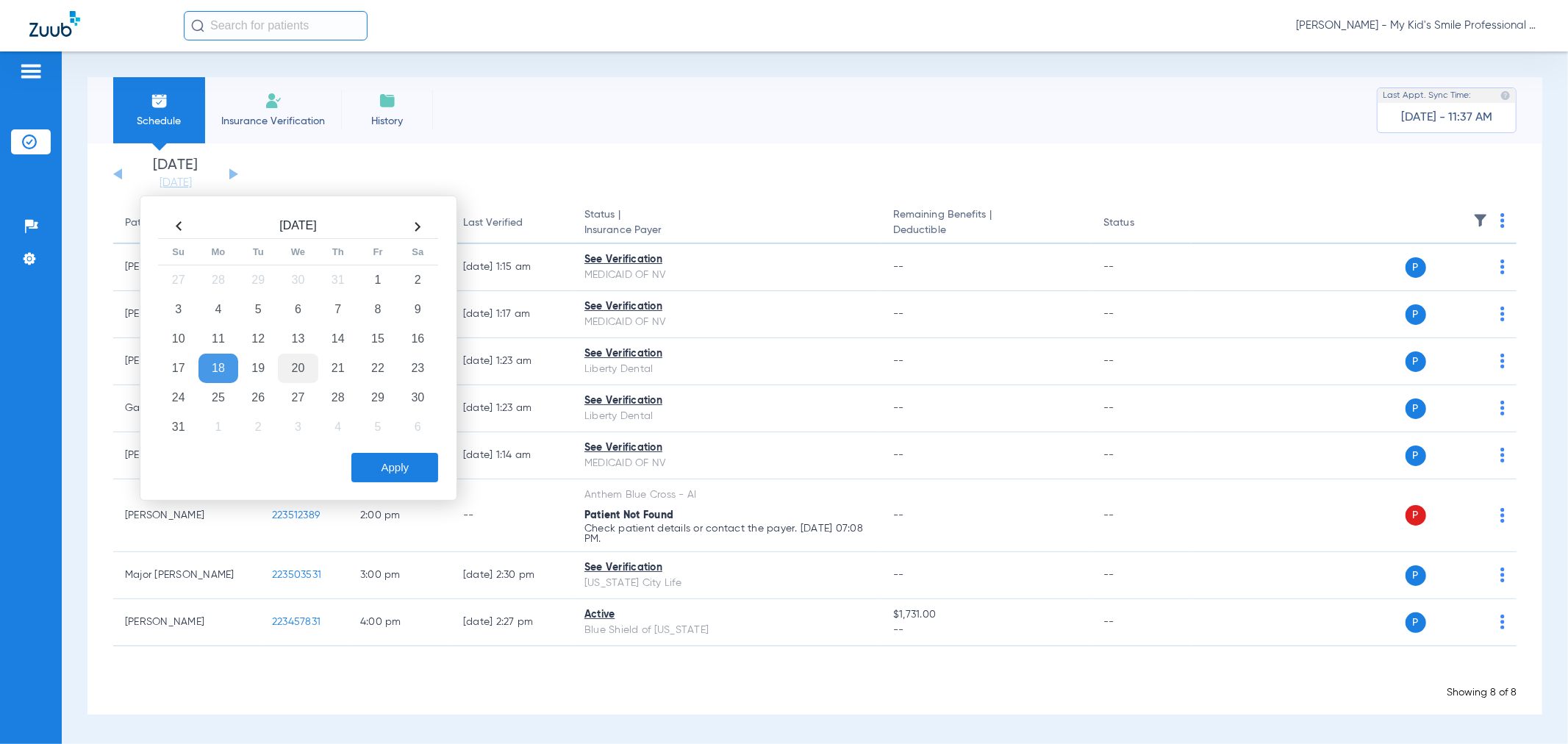
click at [289, 356] on td "20" at bounding box center [297, 368] width 40 height 29
click at [437, 487] on div "[DATE] Su Mo Tu We Th Fr Sa 27 28 29 30 31 1 2 3 4 5 6 7 8 9 10 11 12 13 14 15 …" at bounding box center [298, 348] width 318 height 305
click at [408, 467] on button "Apply" at bounding box center [395, 467] width 87 height 29
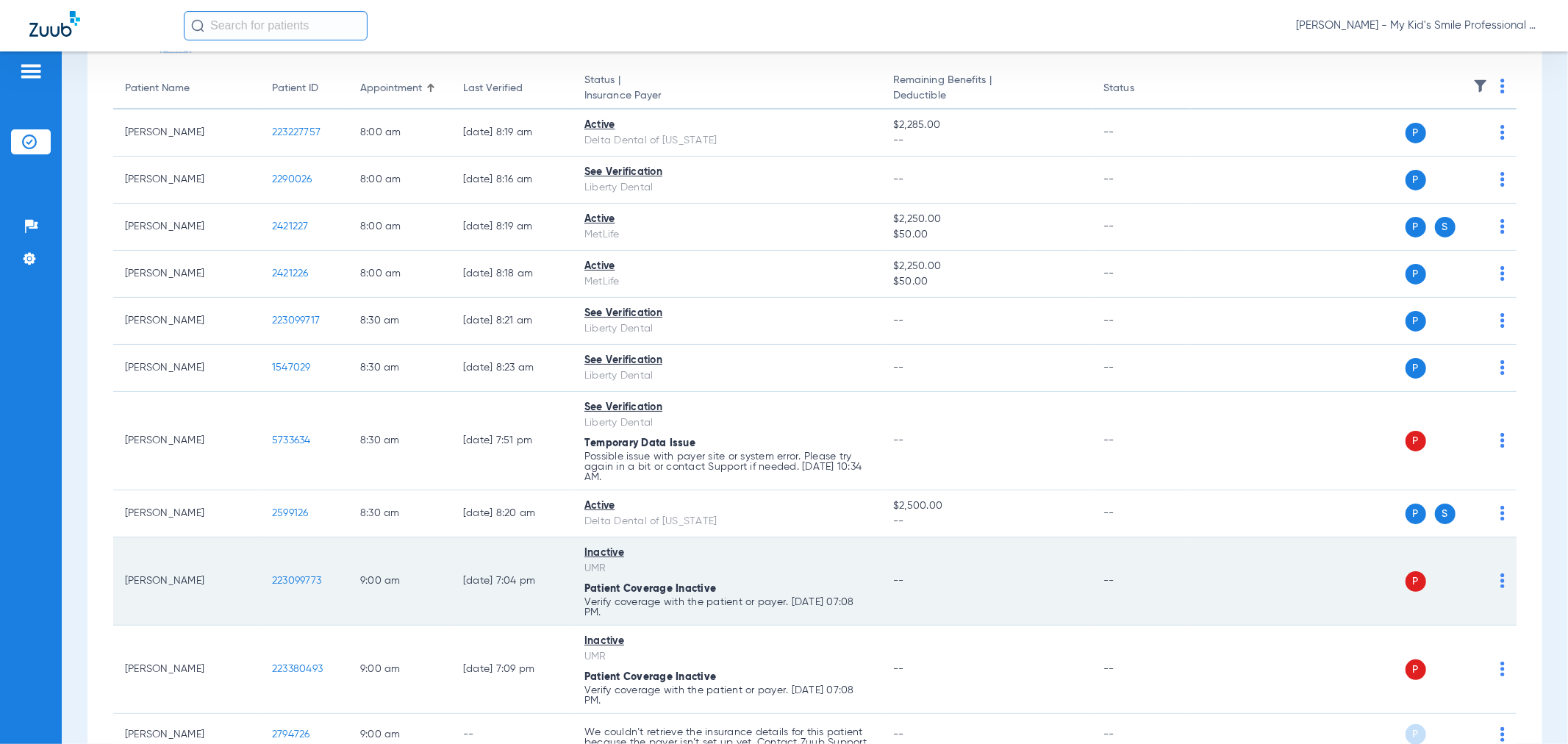
scroll to position [163, 0]
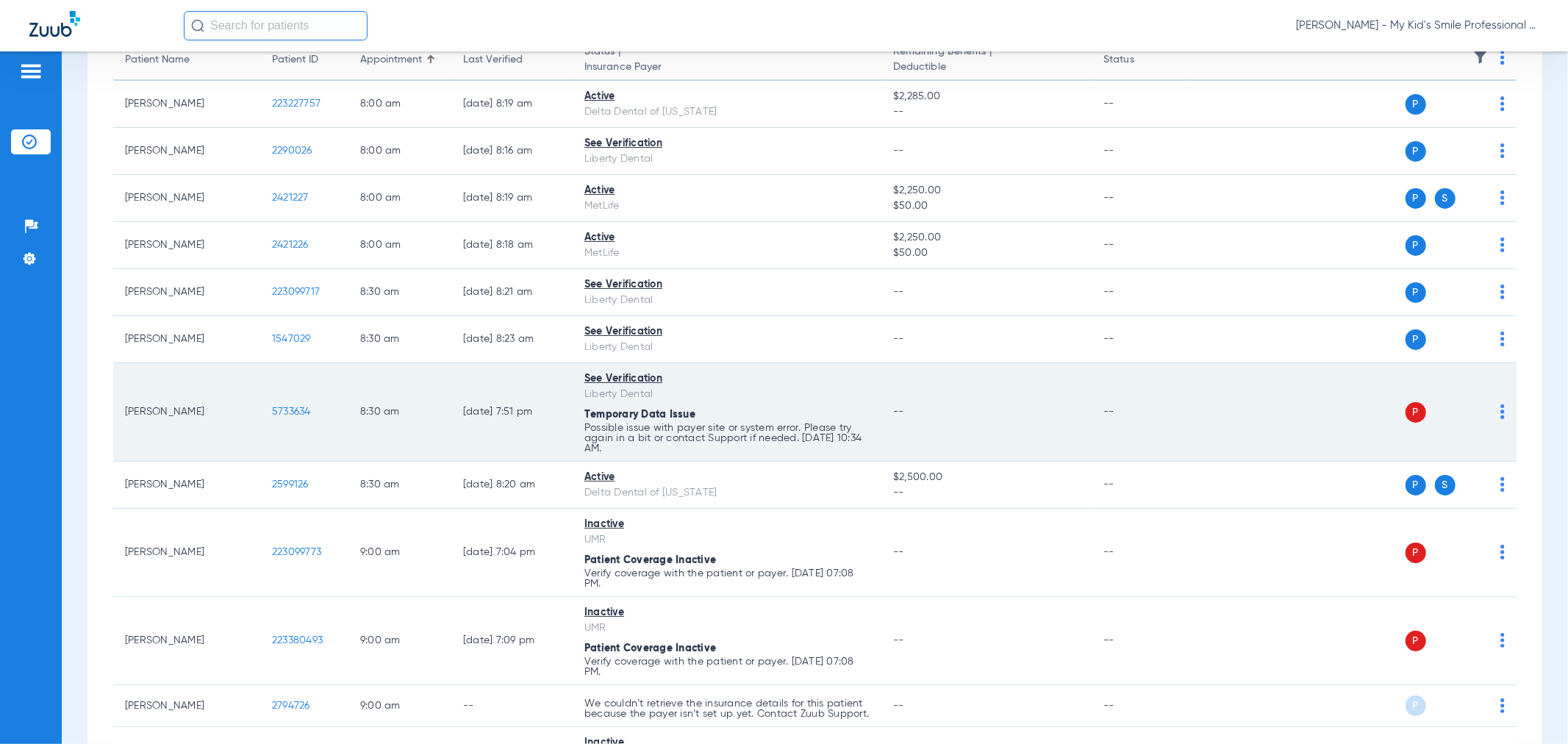
click at [1500, 414] on img at bounding box center [1502, 411] width 5 height 14
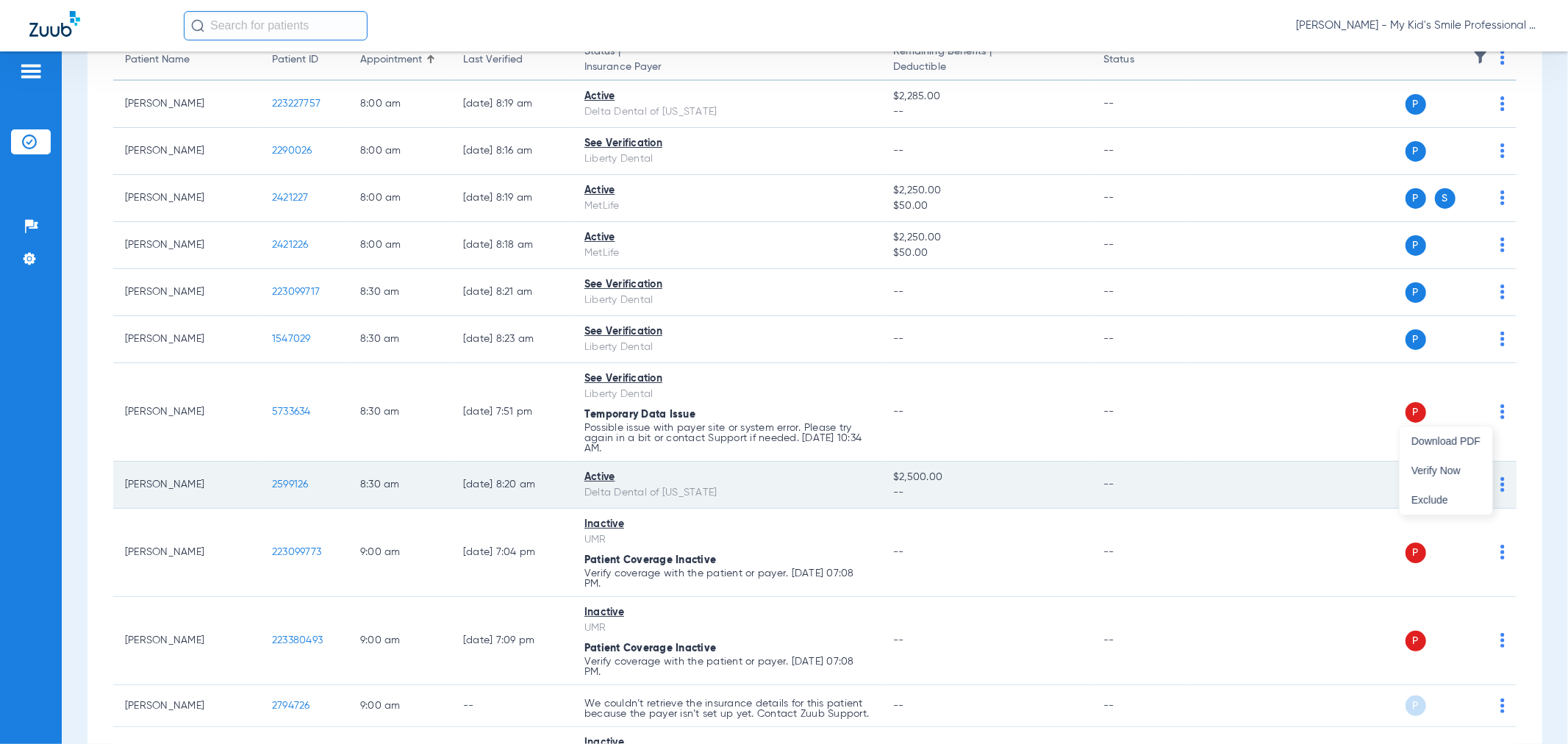
drag, startPoint x: 1457, startPoint y: 473, endPoint x: 1369, endPoint y: 464, distance: 88.5
click at [1456, 473] on span "Verify Now" at bounding box center [1446, 470] width 70 height 11
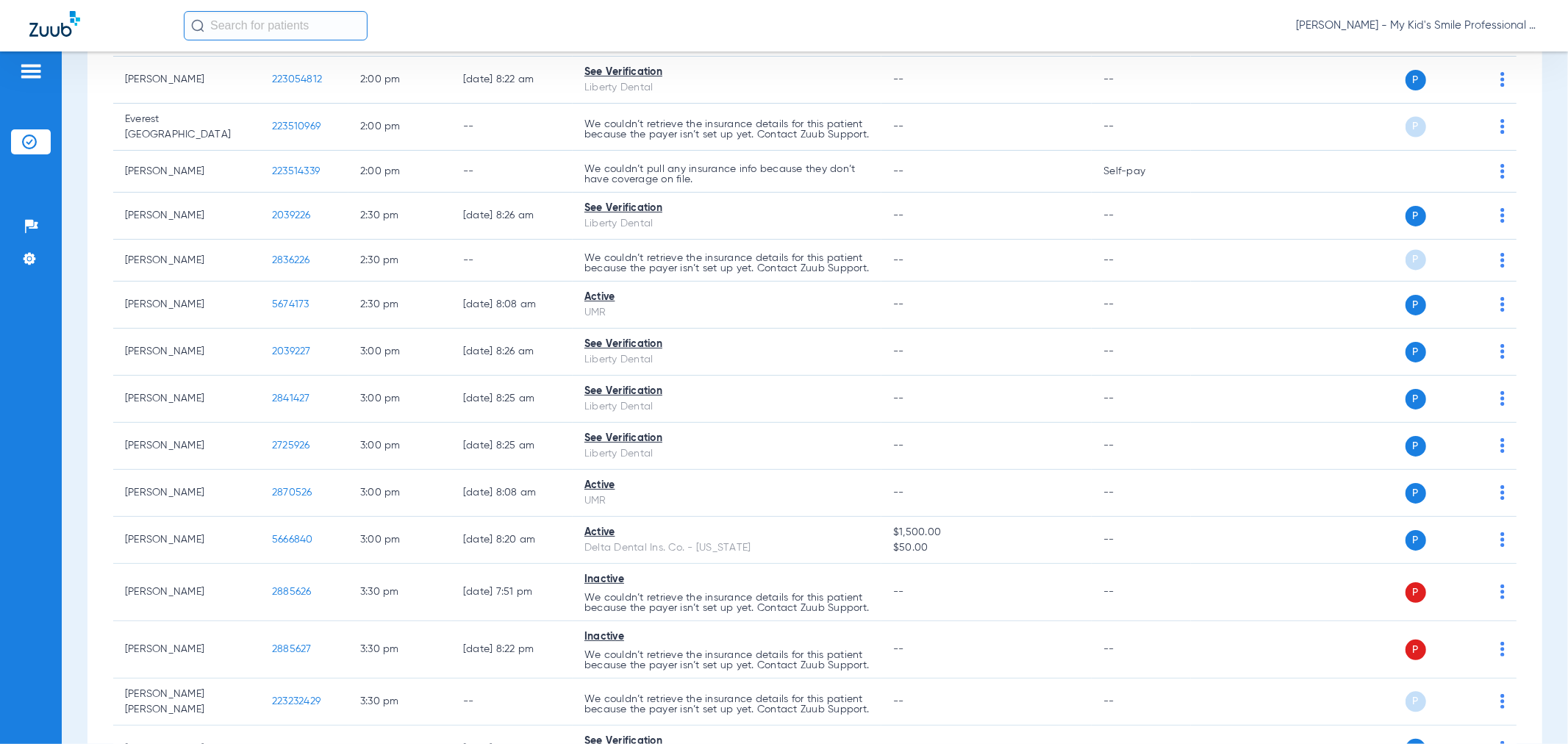
scroll to position [2180, 0]
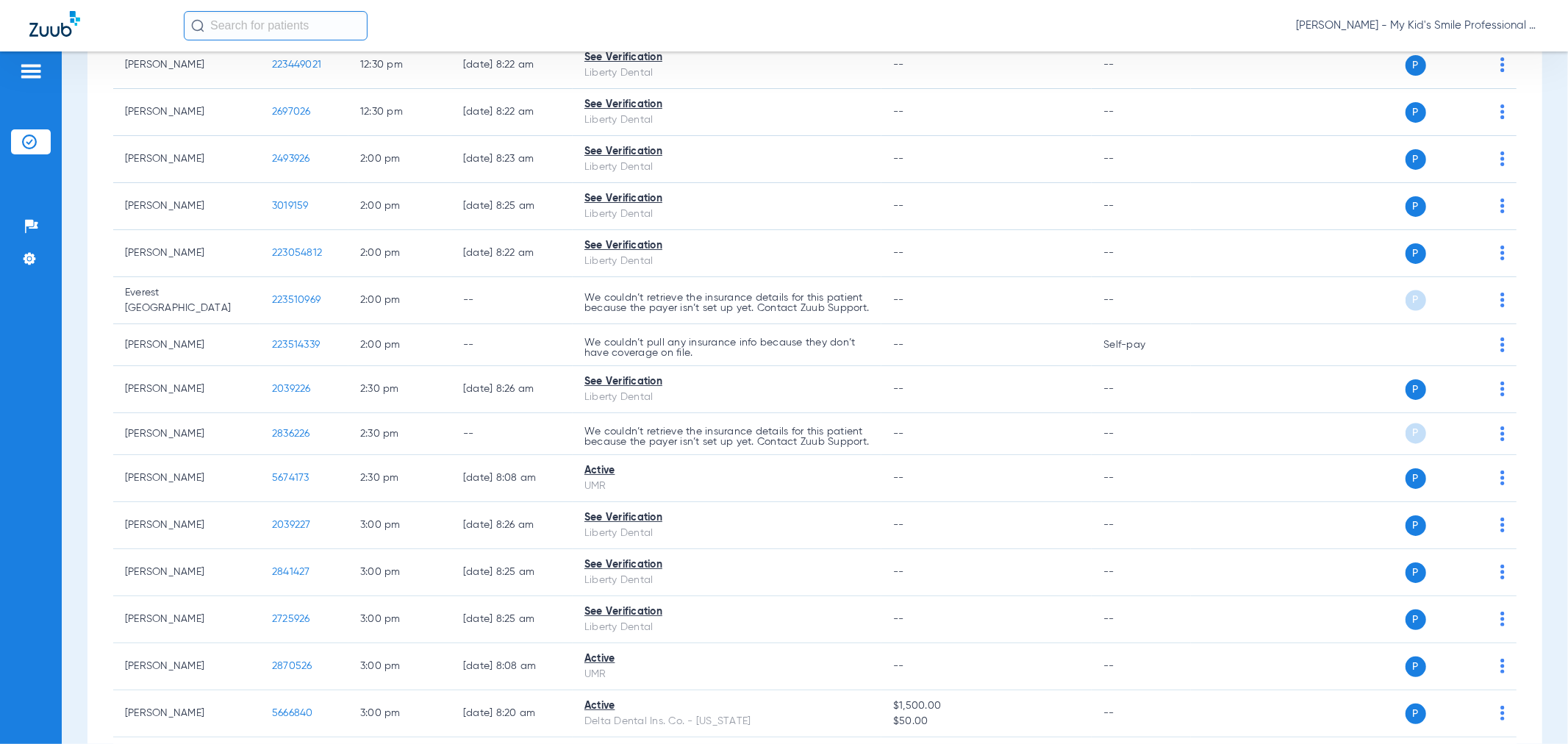
click at [1400, 20] on span "[PERSON_NAME] - My Kid's Smile Professional Circle" at bounding box center [1417, 25] width 242 height 14
click at [1457, 55] on span "Account Selection" at bounding box center [1483, 52] width 82 height 11
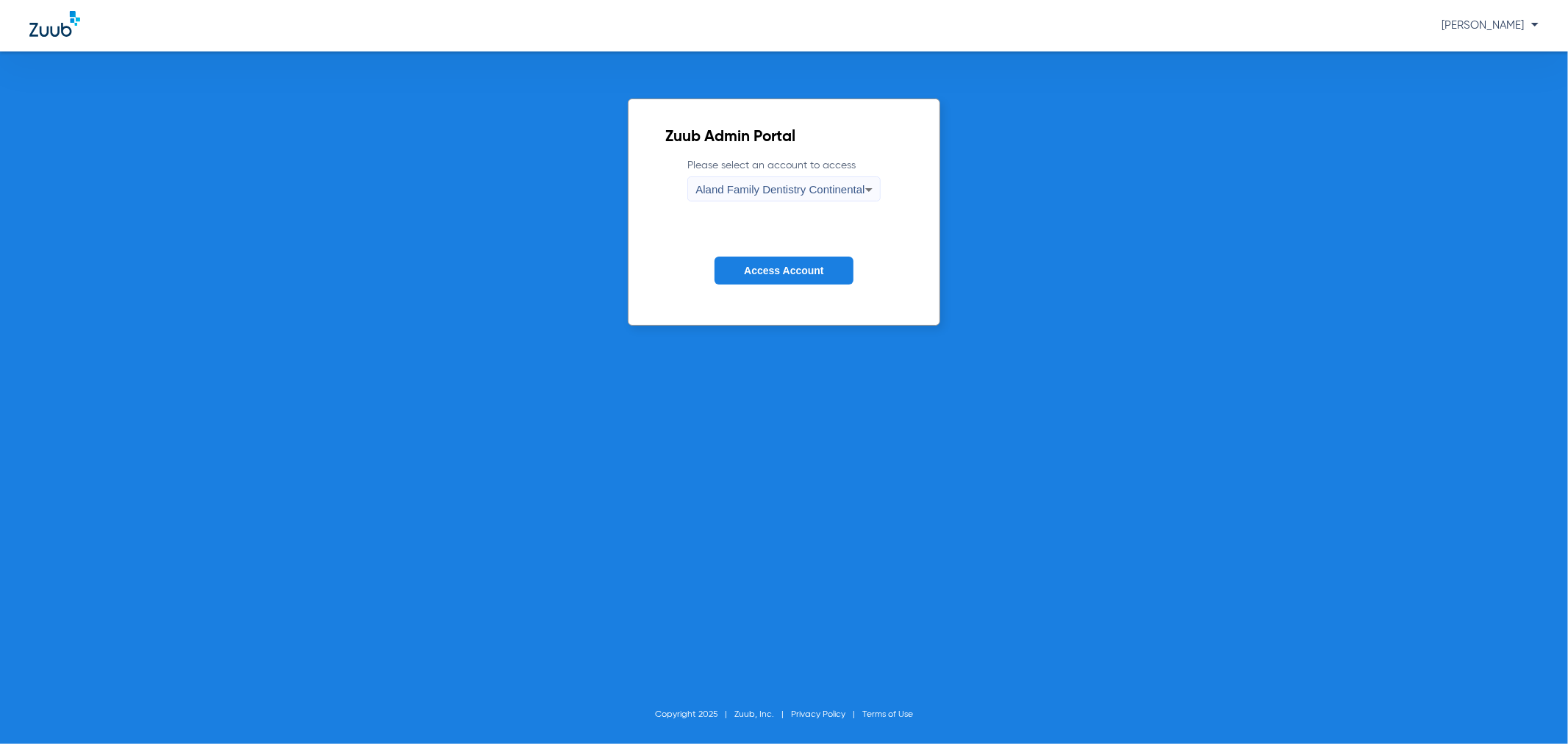
click at [836, 186] on span "Aland Family Dentistry Continental" at bounding box center [779, 189] width 169 height 13
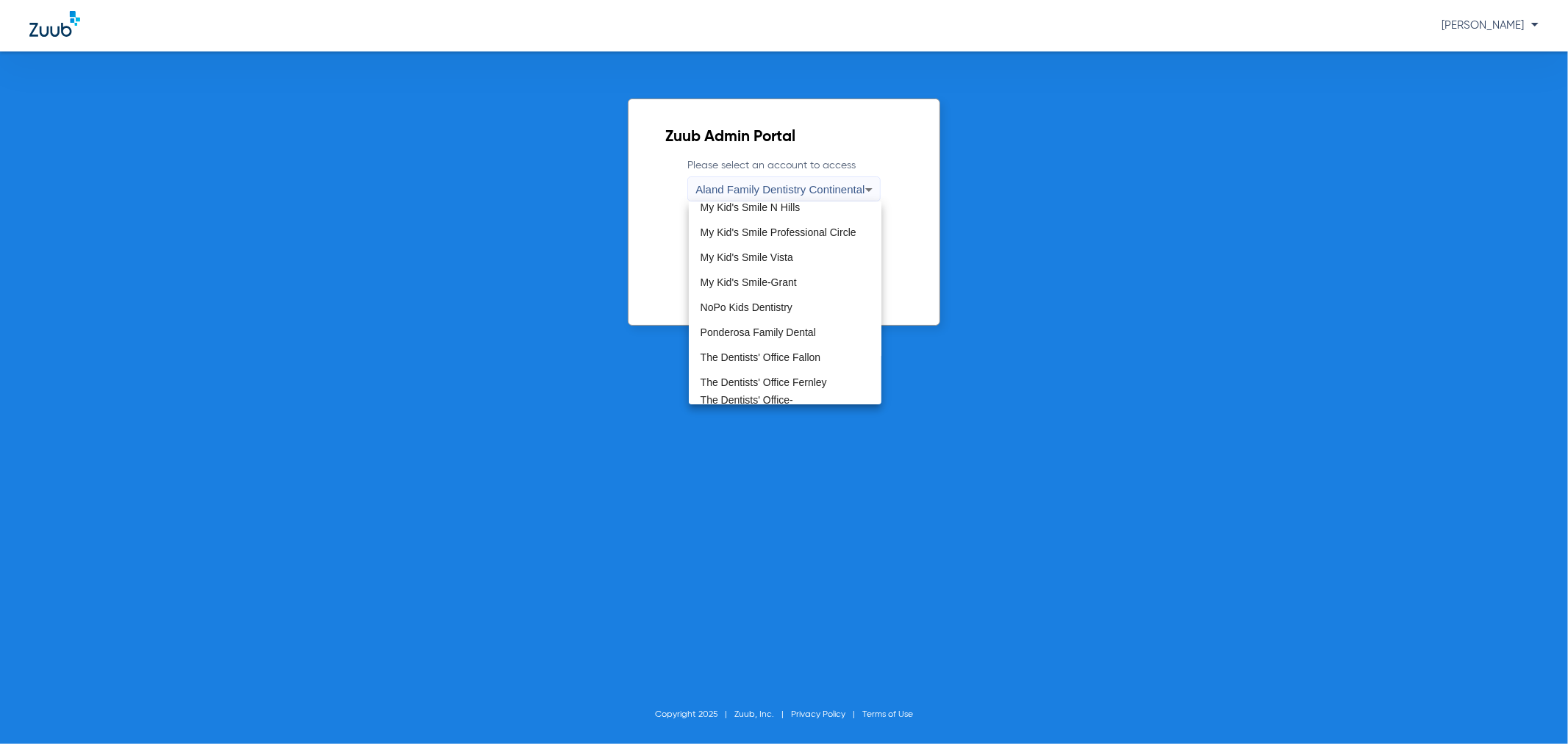
scroll to position [408, 0]
click at [795, 284] on span "My Kid's Smile-Grant" at bounding box center [749, 281] width 97 height 11
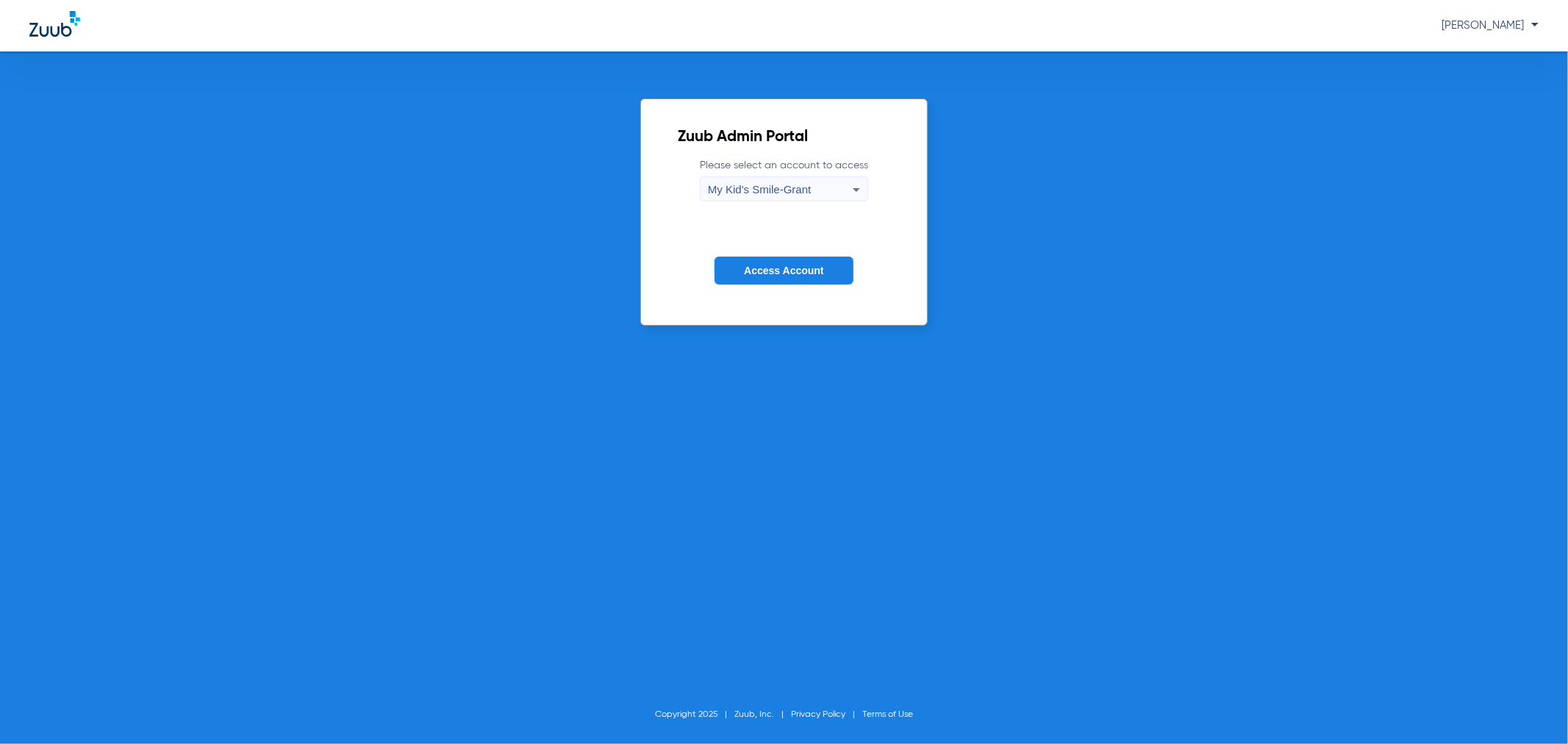
click at [791, 284] on button "Access Account" at bounding box center [783, 271] width 138 height 29
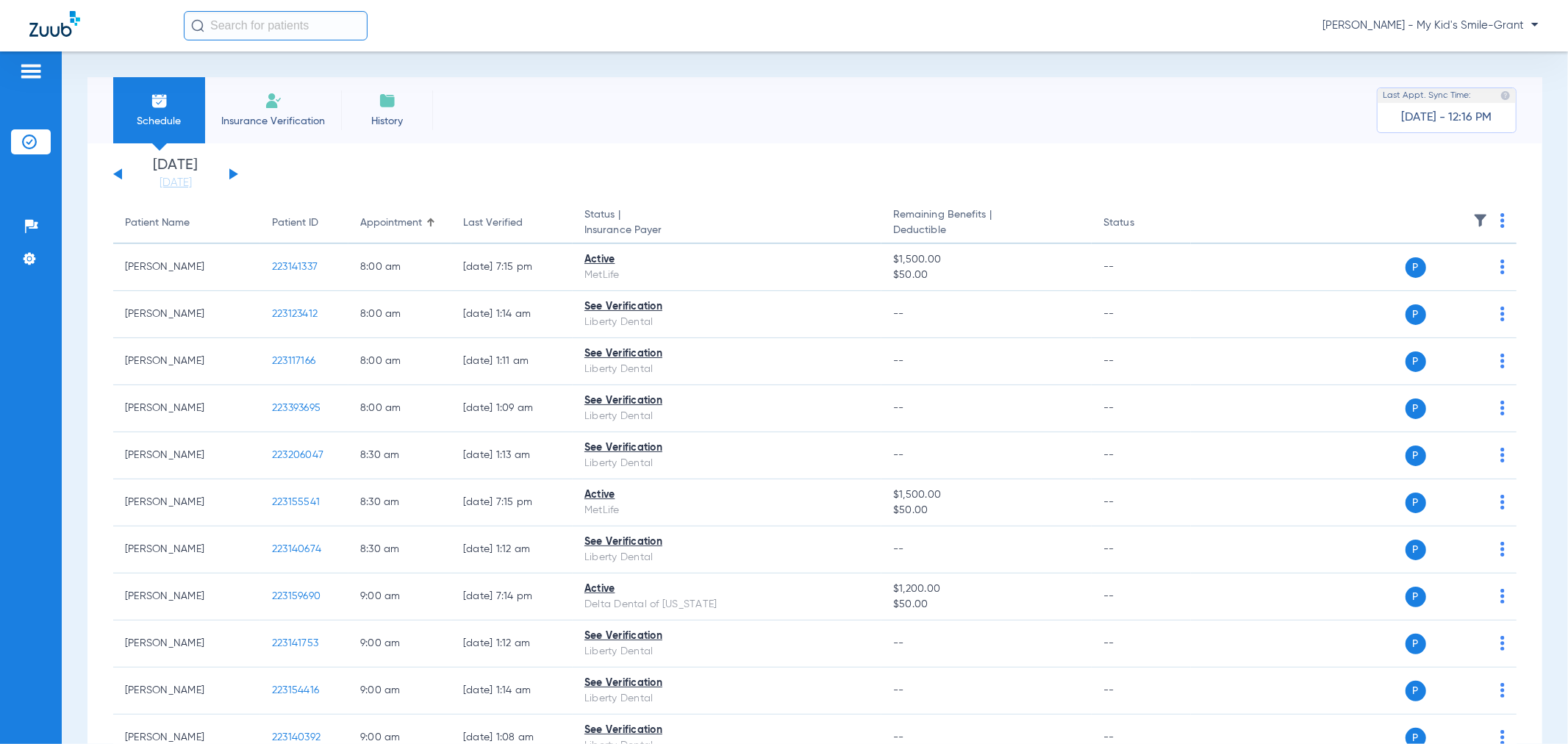
click at [234, 171] on div "[DATE] [DATE] [DATE] [DATE] [DATE] [DATE] [DATE] [DATE] [DATE] [DATE] [DATE] [D…" at bounding box center [175, 175] width 125 height 33
click at [233, 177] on button at bounding box center [234, 173] width 9 height 11
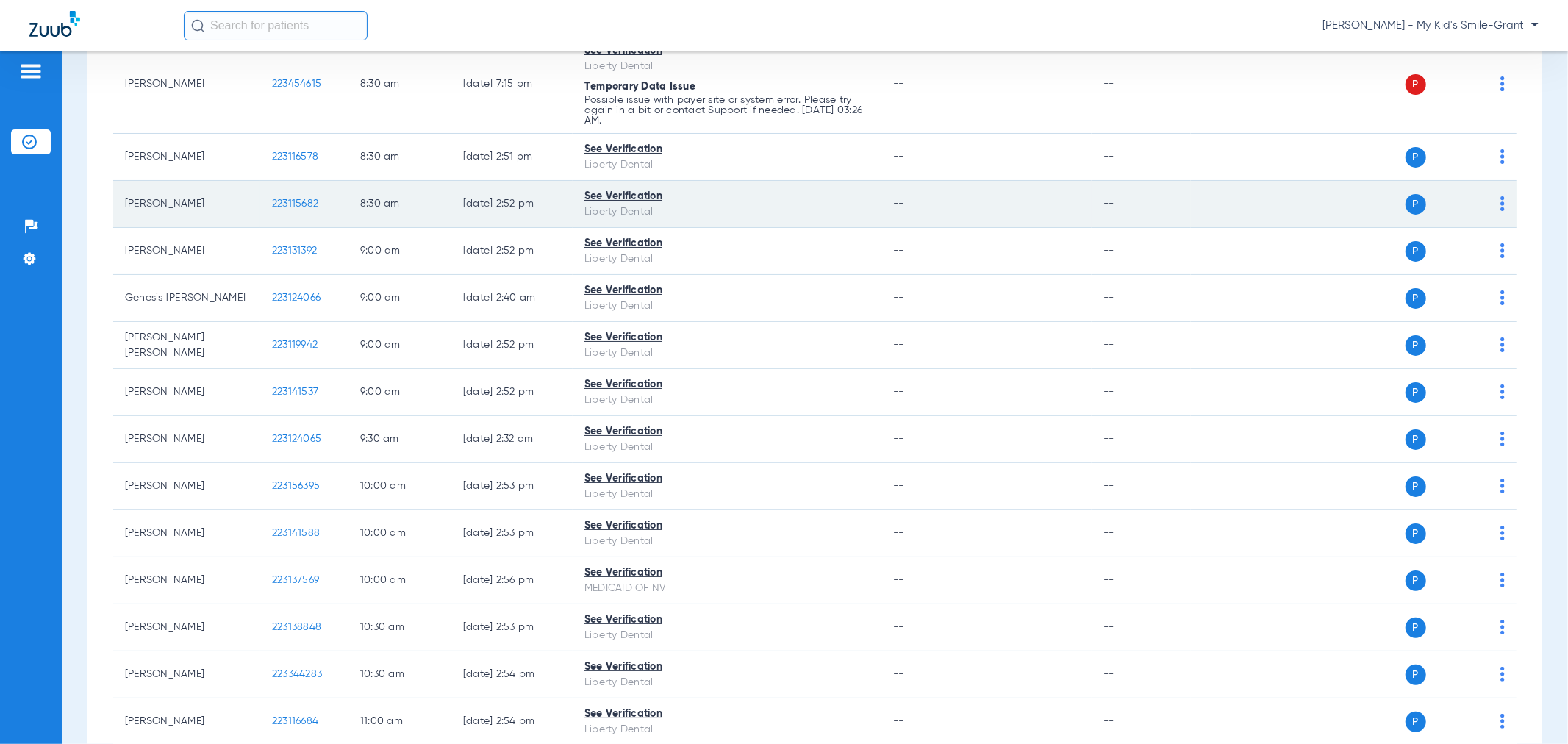
scroll to position [408, 0]
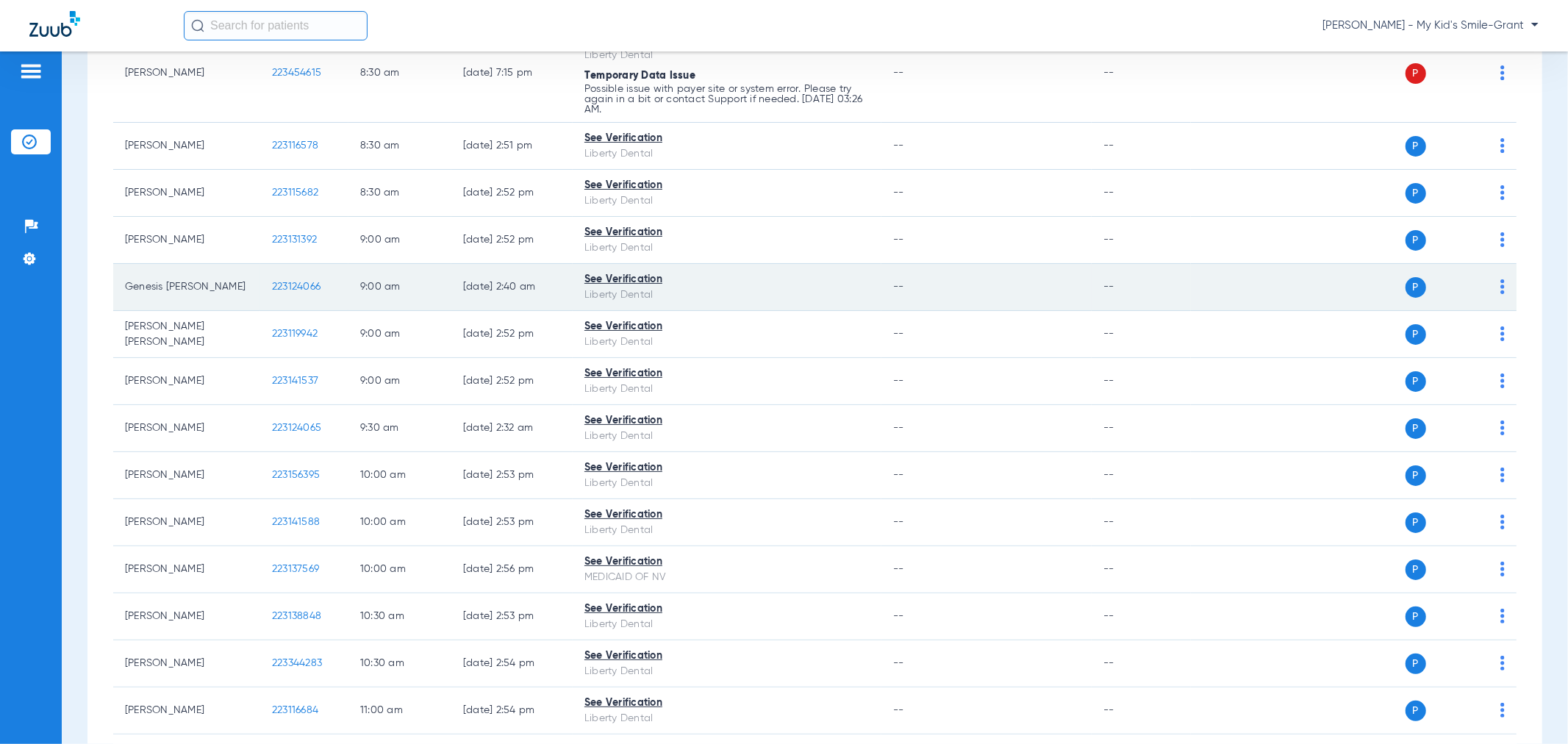
click at [1500, 285] on img at bounding box center [1502, 286] width 5 height 14
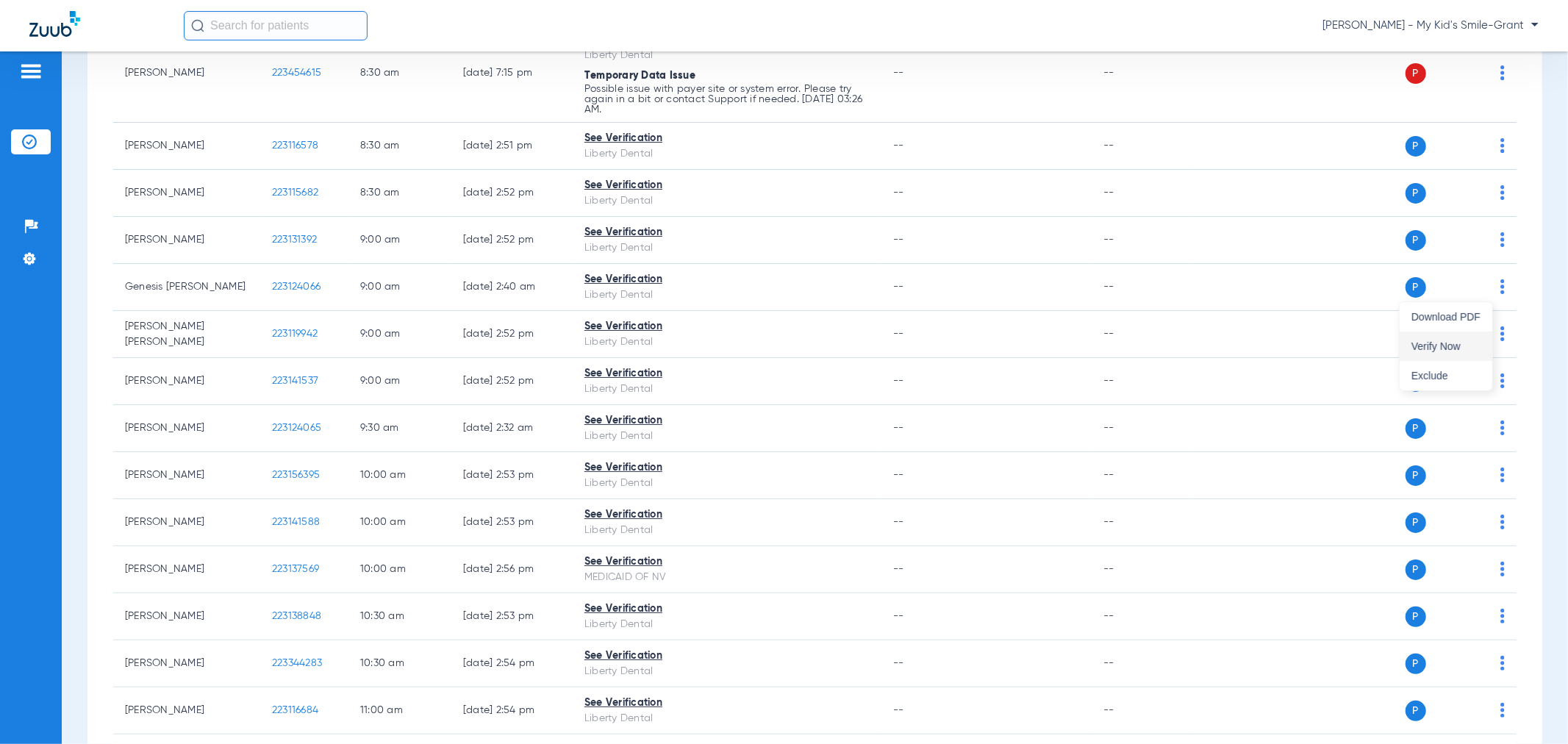
click at [1446, 346] on span "Verify Now" at bounding box center [1446, 345] width 70 height 11
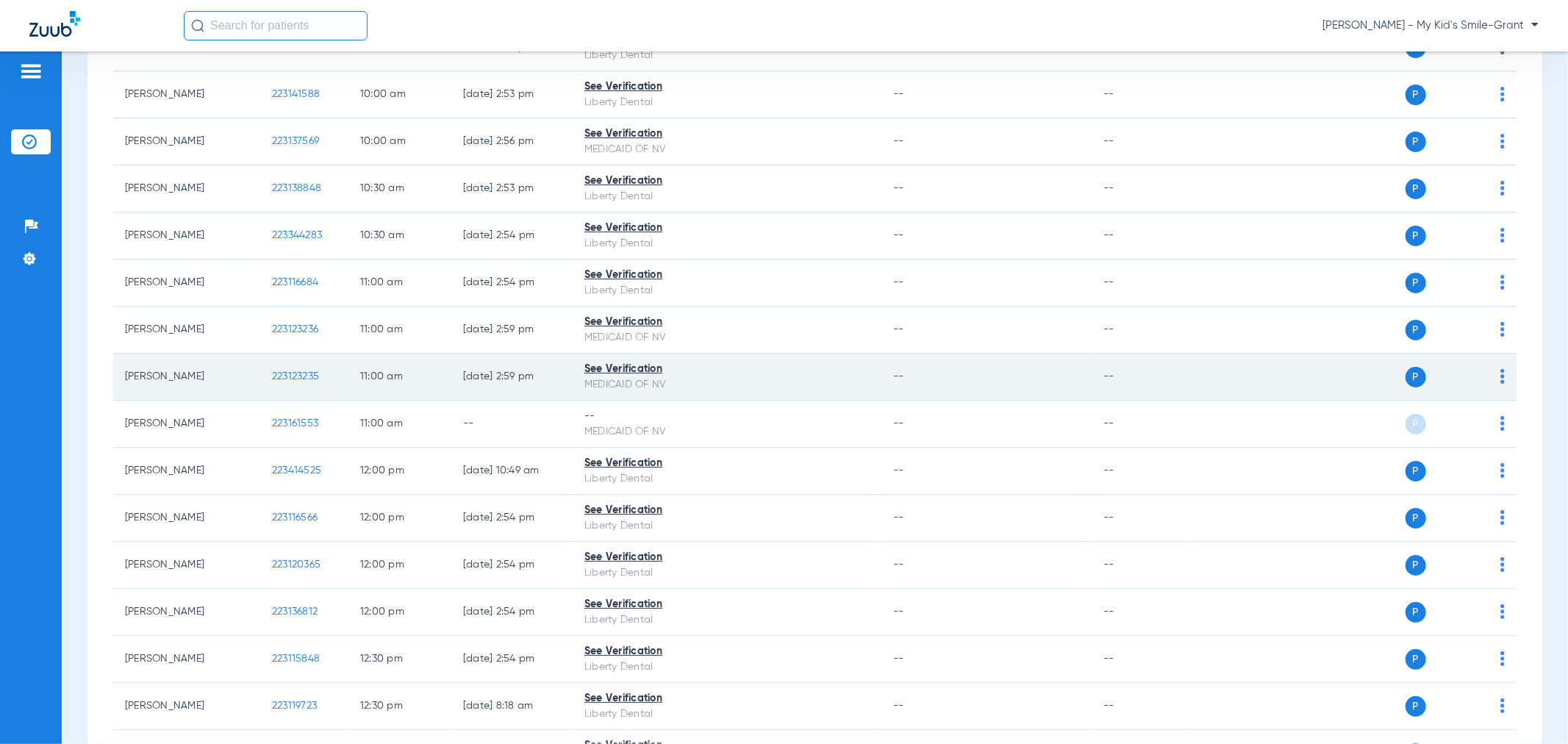
scroll to position [898, 0]
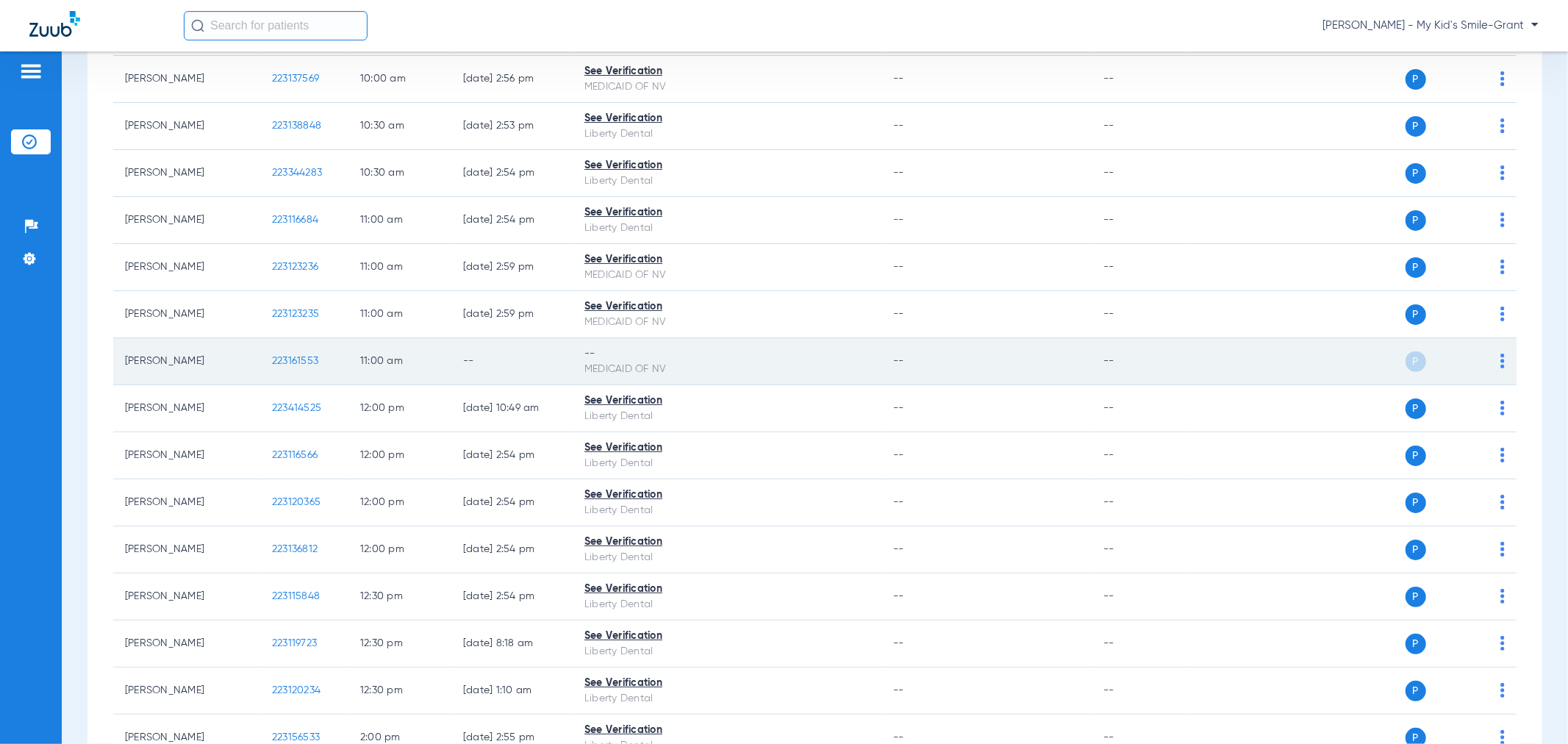
click at [1500, 361] on img at bounding box center [1502, 360] width 5 height 14
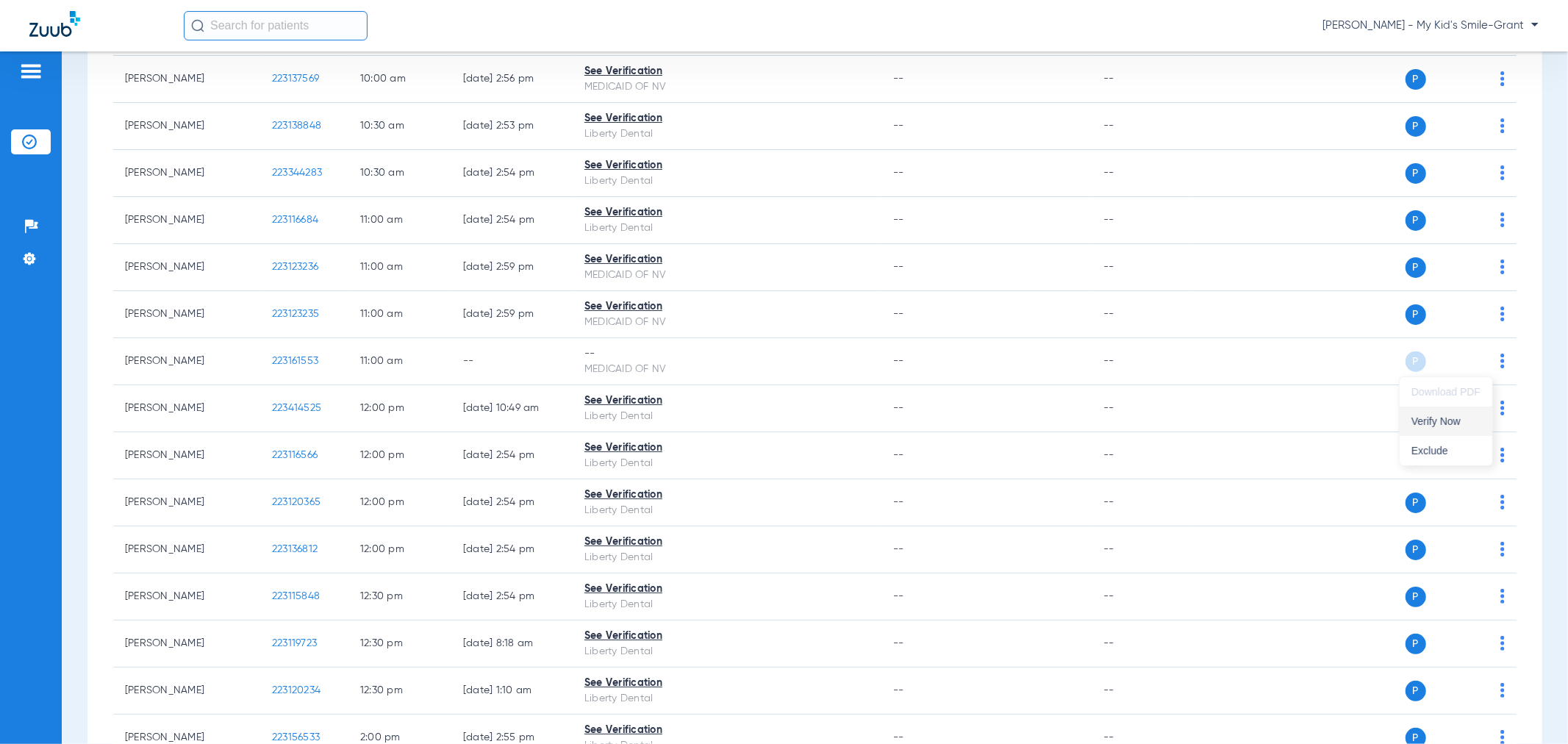
click at [1443, 429] on button "Verify Now" at bounding box center [1446, 421] width 93 height 29
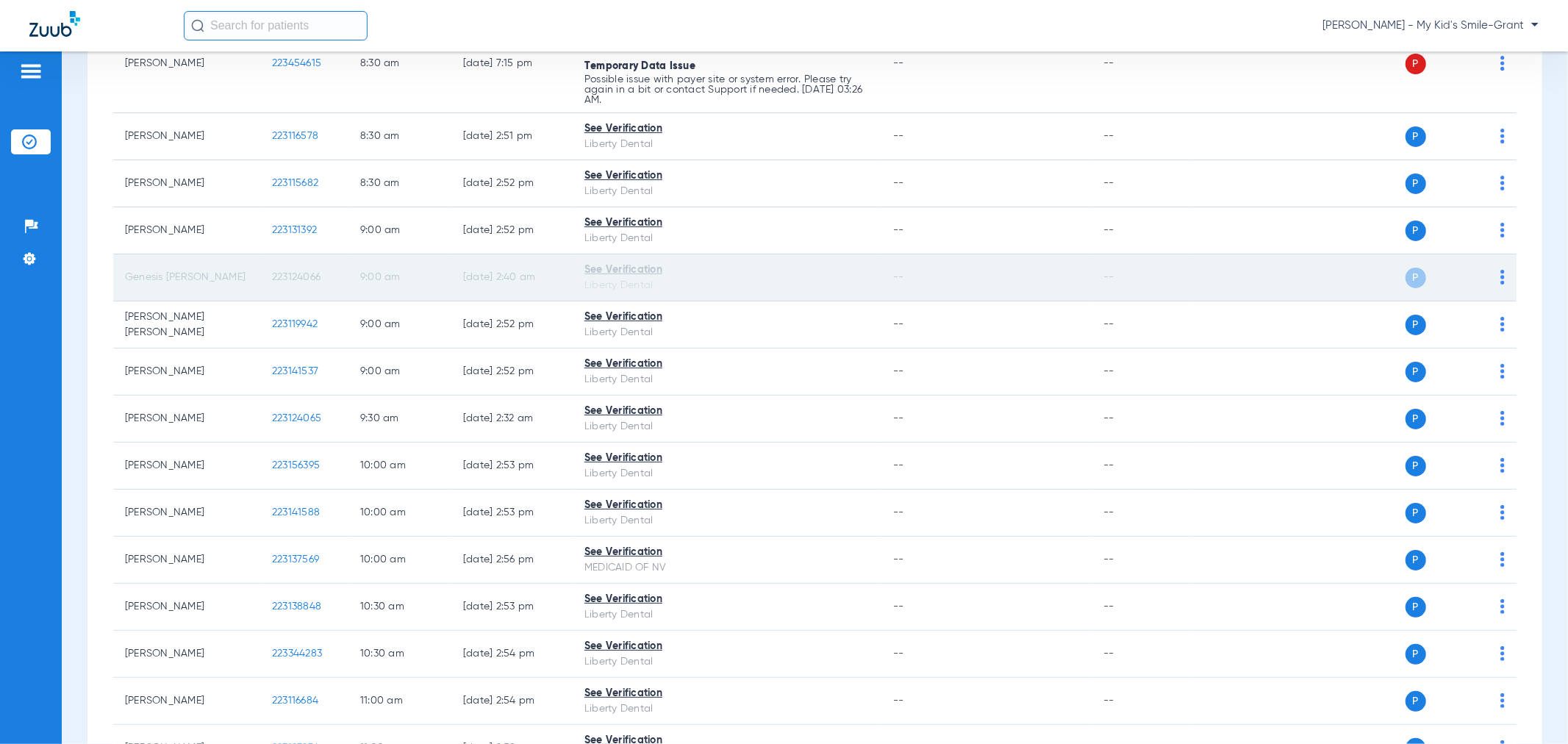
scroll to position [420, 0]
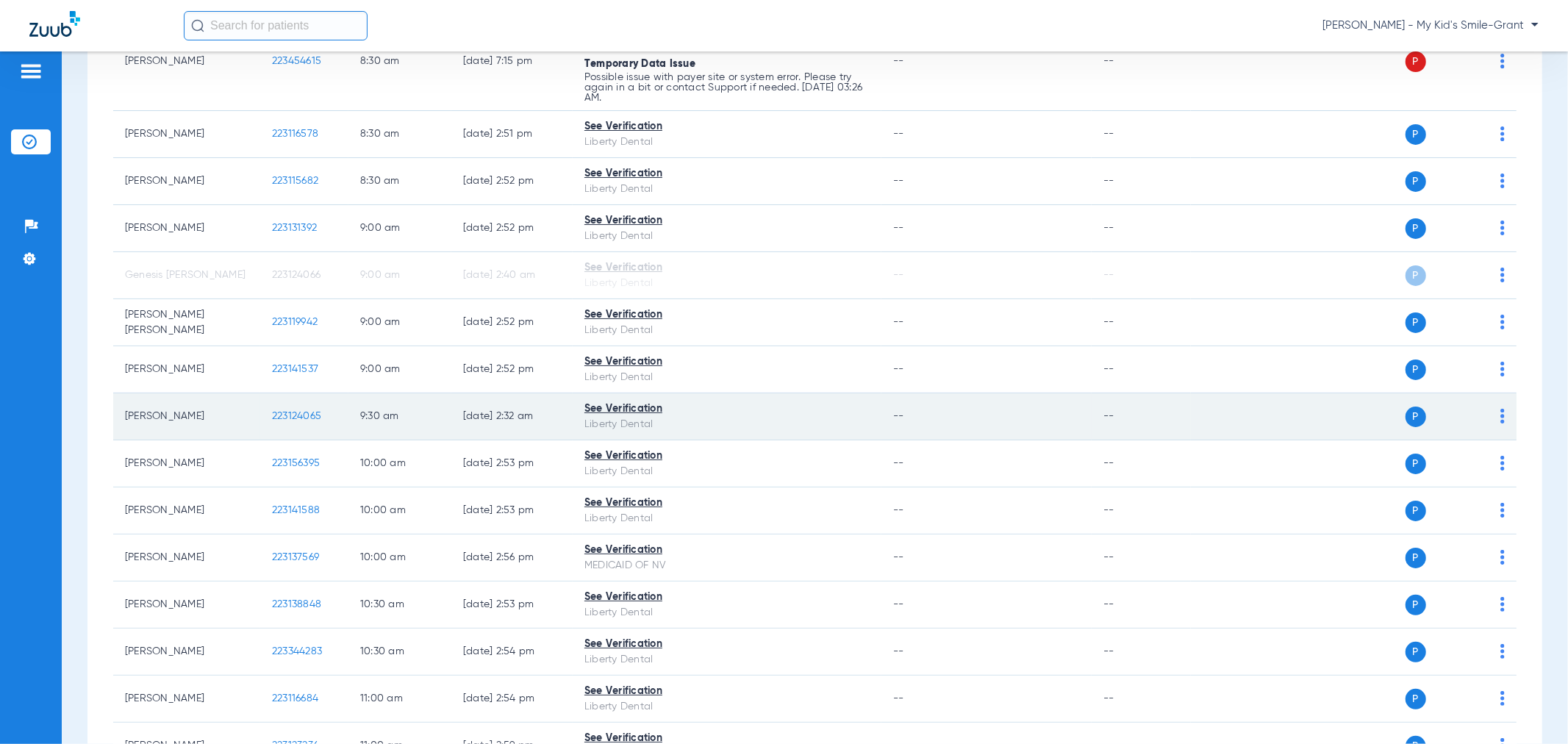
click at [1494, 417] on td "P S" at bounding box center [1354, 416] width 325 height 47
click at [1500, 419] on img at bounding box center [1502, 415] width 5 height 14
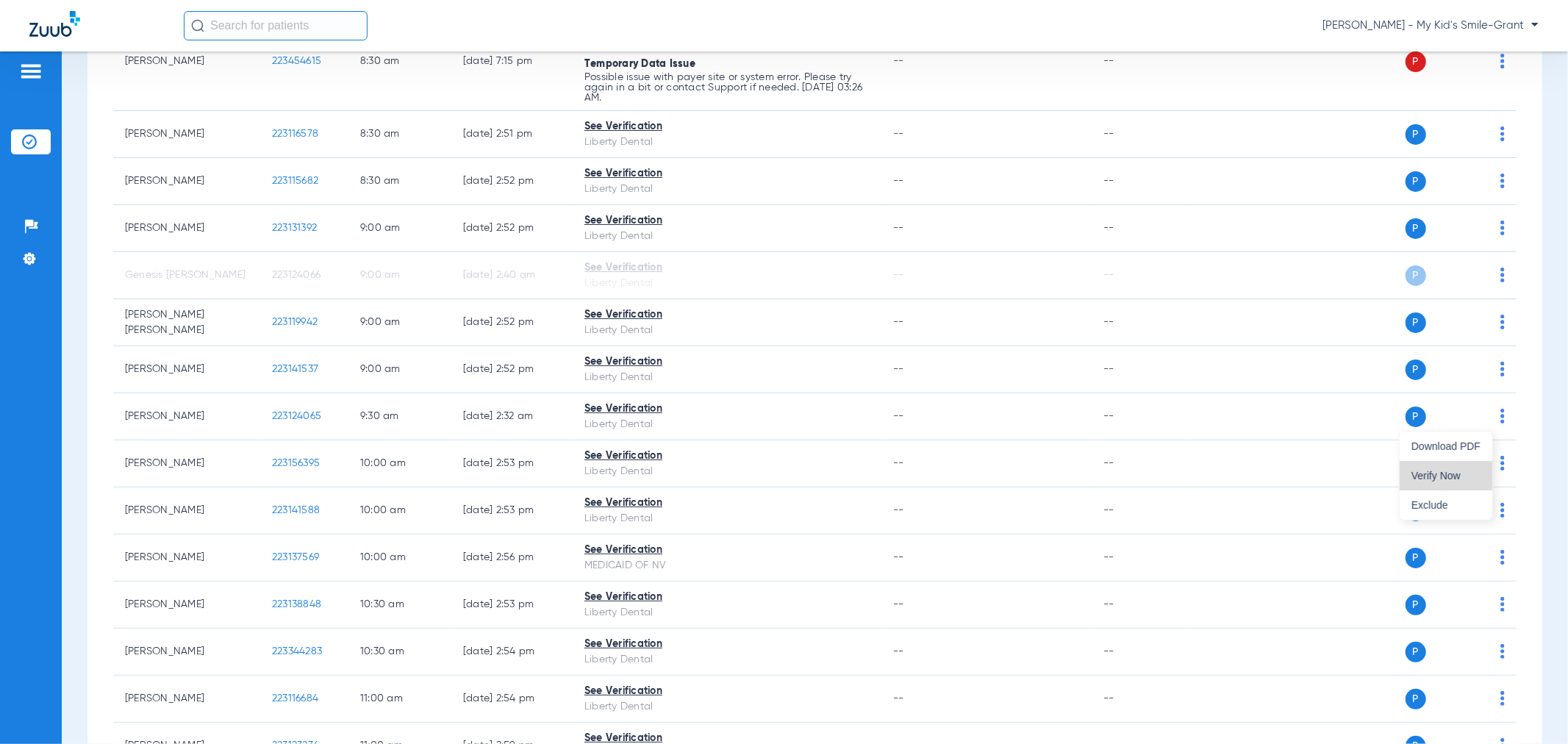
click at [1460, 475] on span "Verify Now" at bounding box center [1446, 475] width 70 height 11
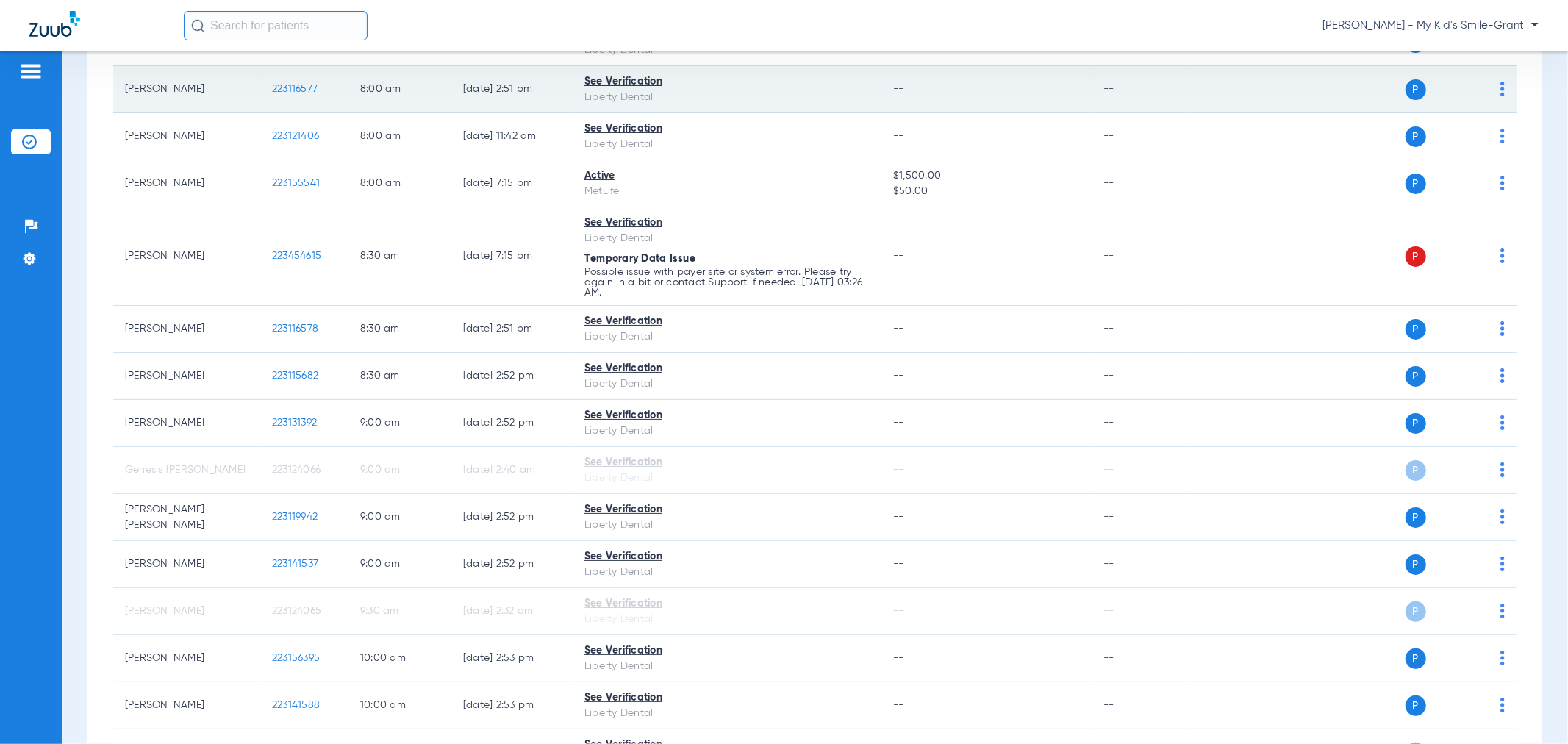
scroll to position [0, 0]
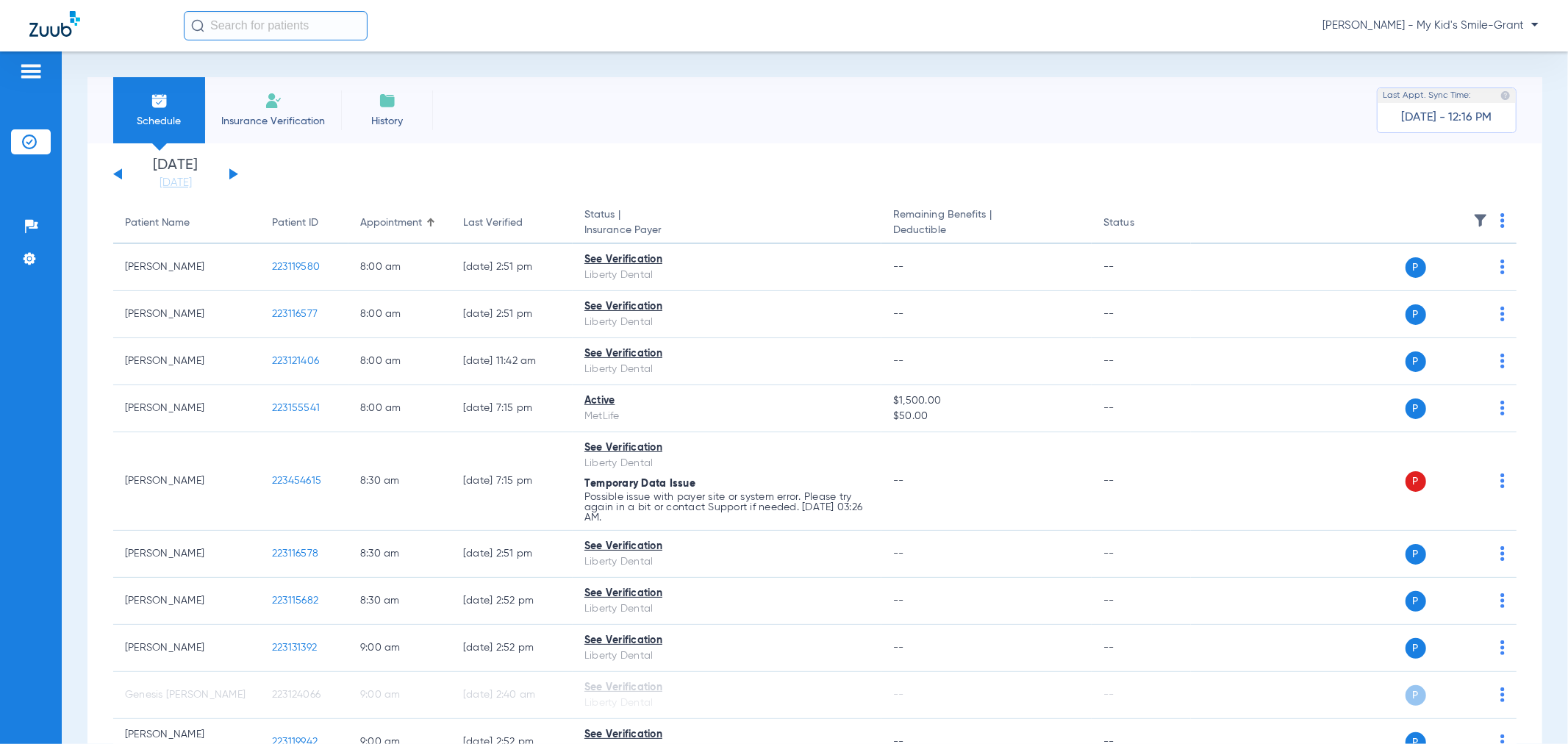
click at [233, 174] on button at bounding box center [234, 173] width 9 height 11
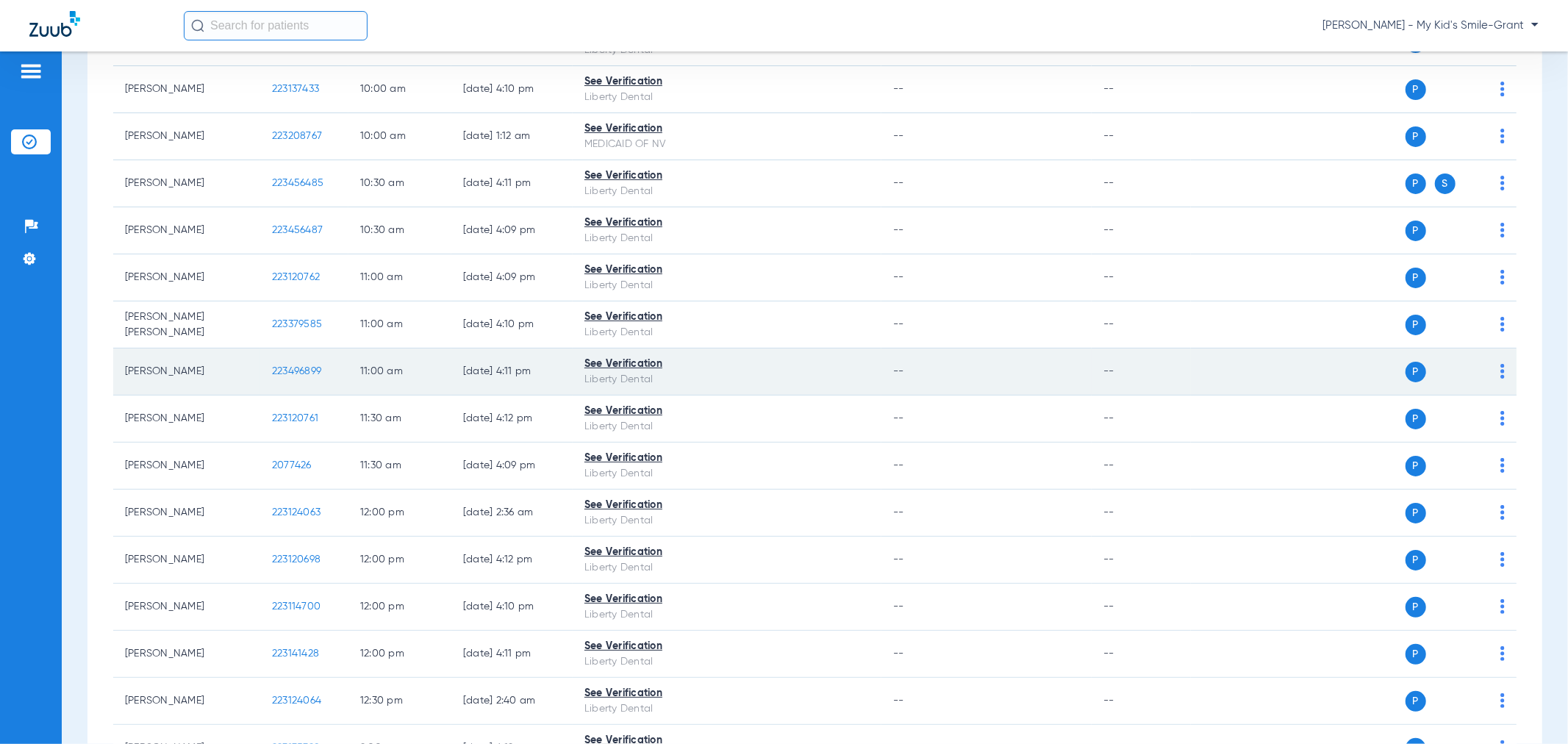
scroll to position [816, 0]
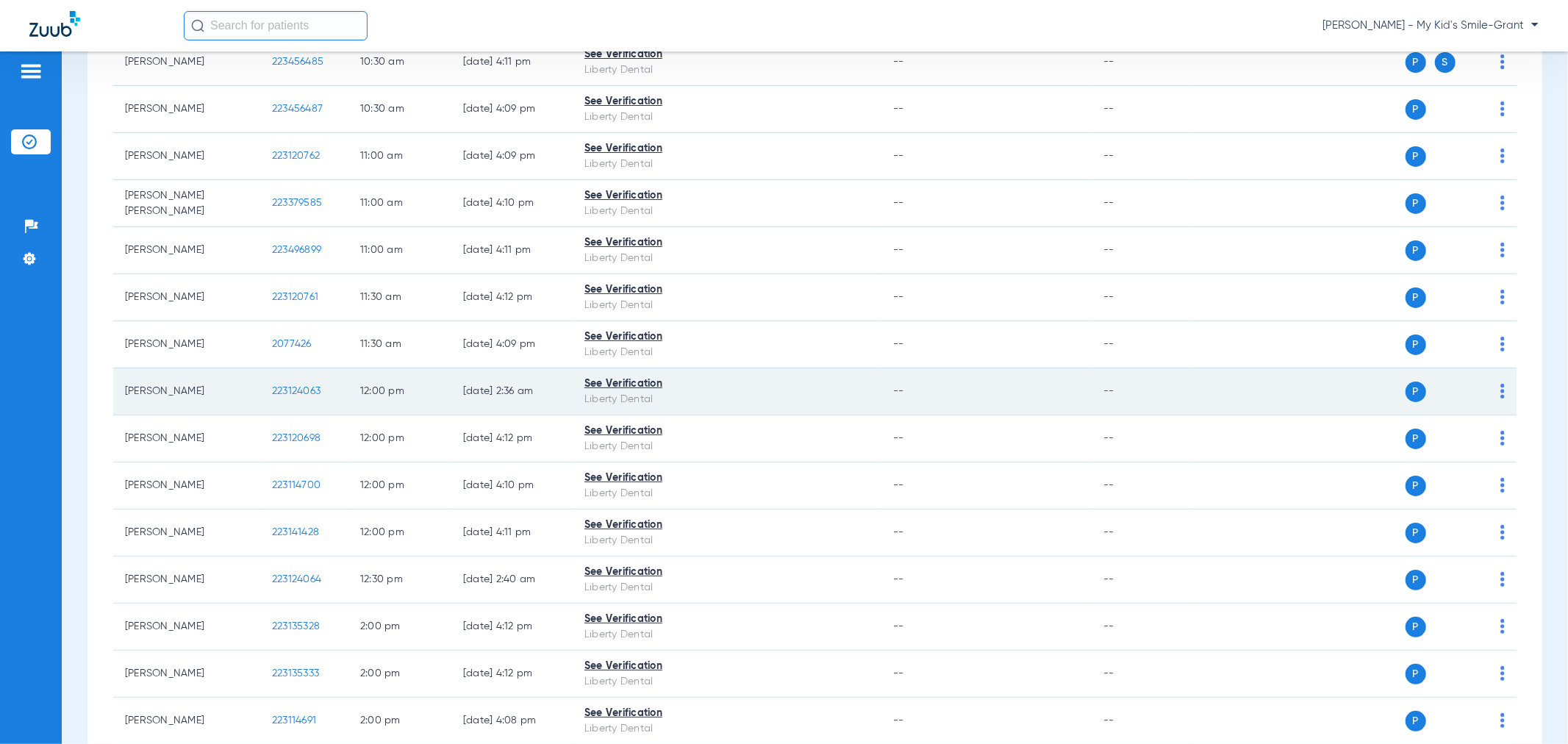
click at [1496, 393] on td "P S" at bounding box center [1354, 392] width 325 height 47
click at [1500, 397] on img at bounding box center [1502, 391] width 5 height 14
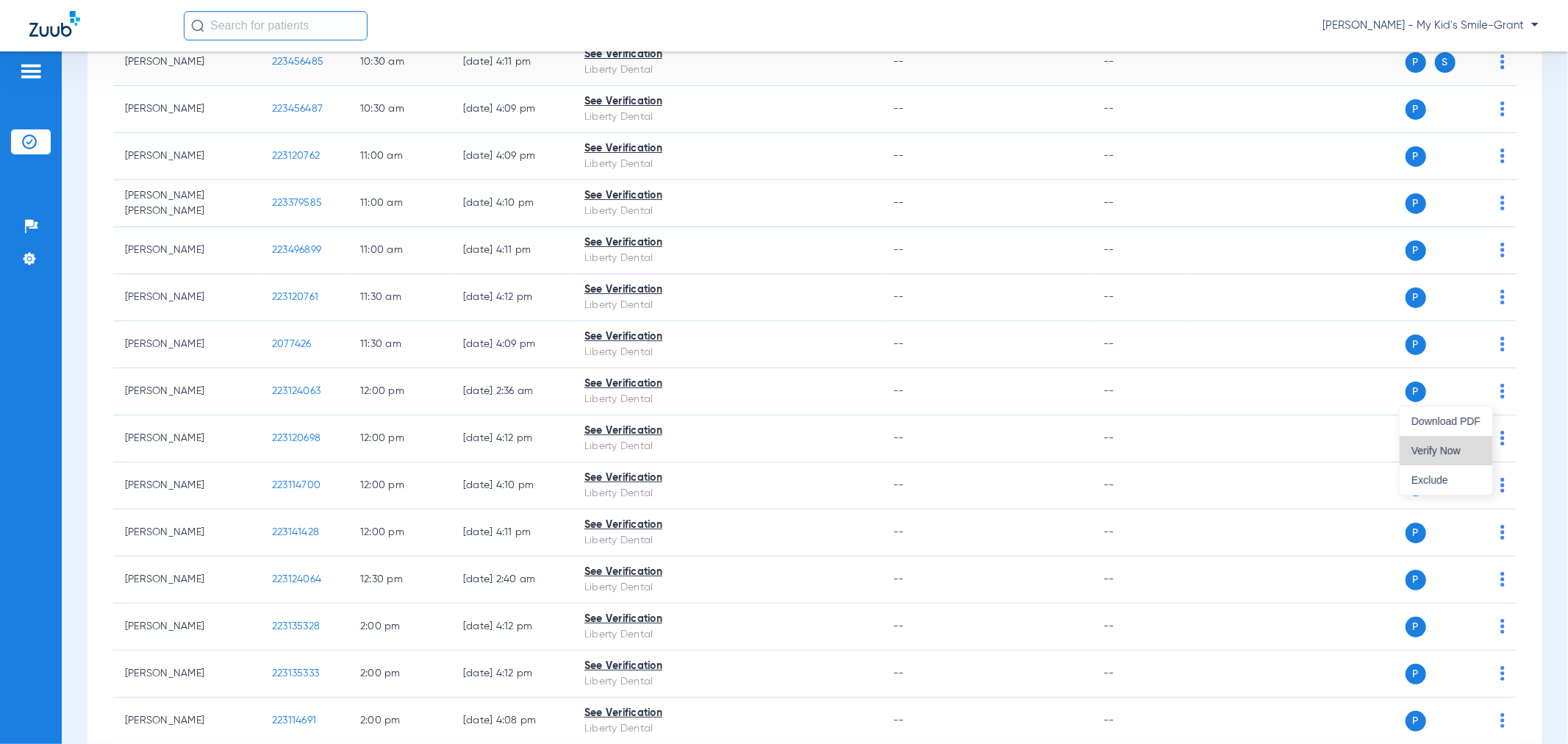
click at [1476, 441] on button "Verify Now" at bounding box center [1446, 451] width 93 height 29
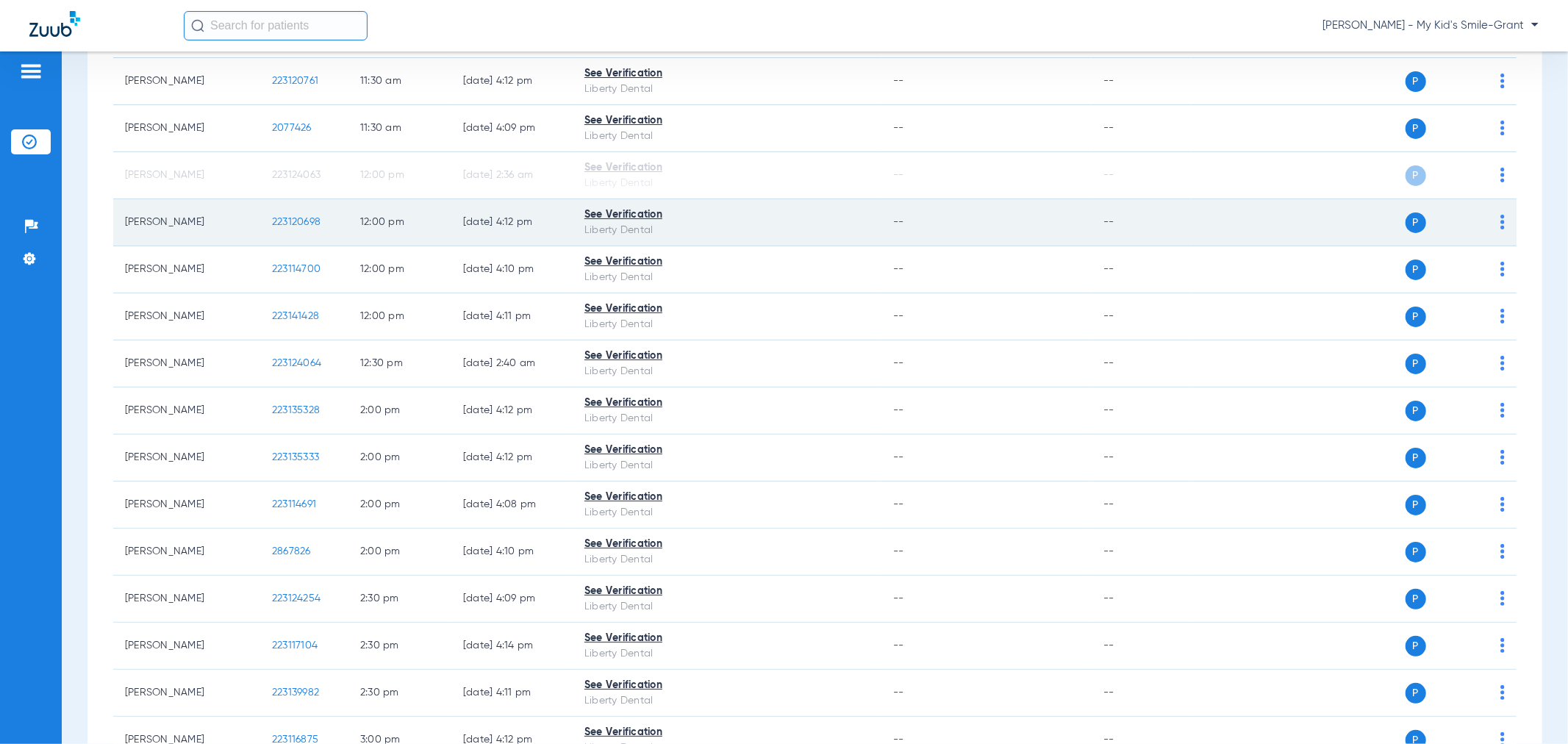
scroll to position [1061, 0]
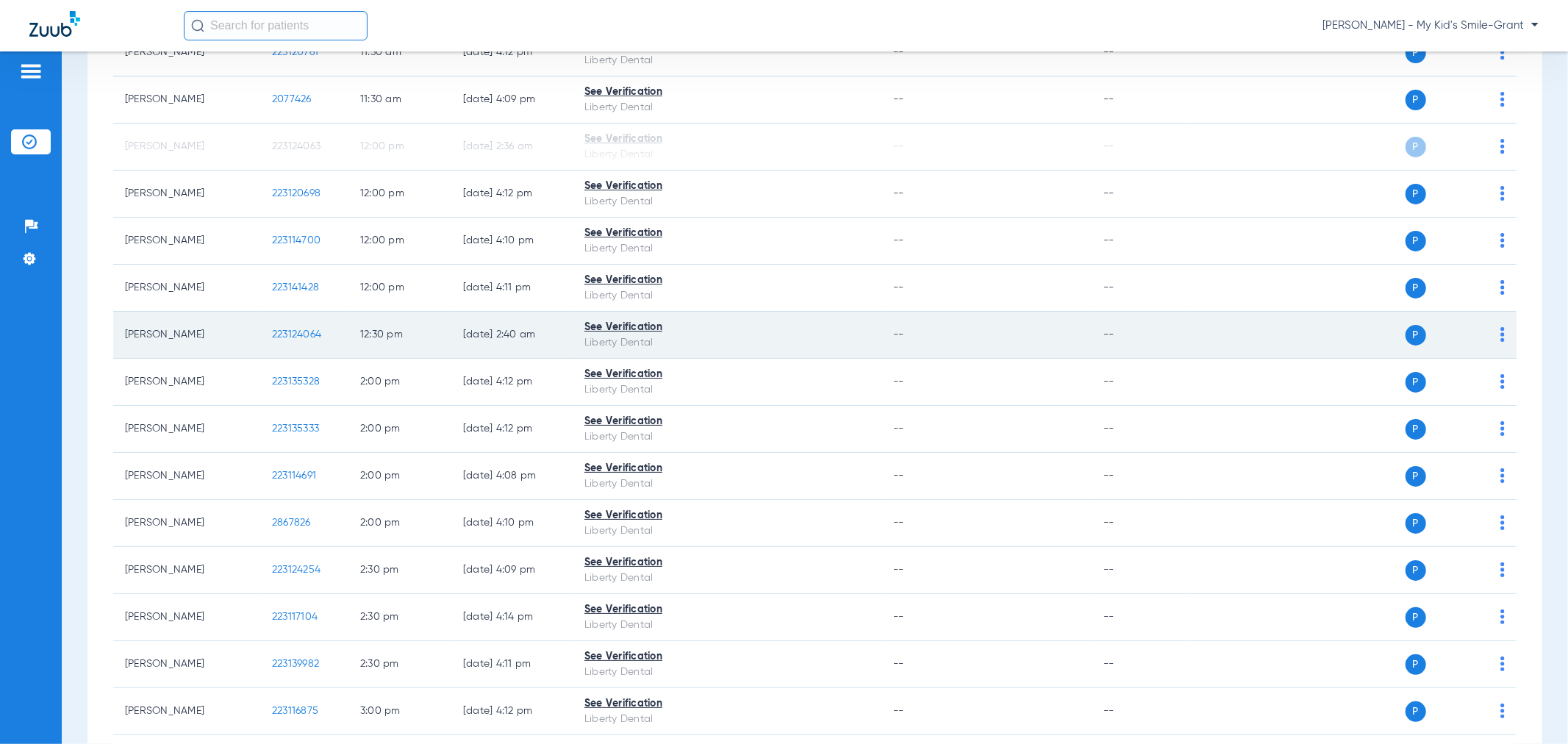
click at [1487, 340] on div "P S" at bounding box center [1348, 335] width 314 height 20
click at [1500, 338] on img at bounding box center [1502, 334] width 5 height 14
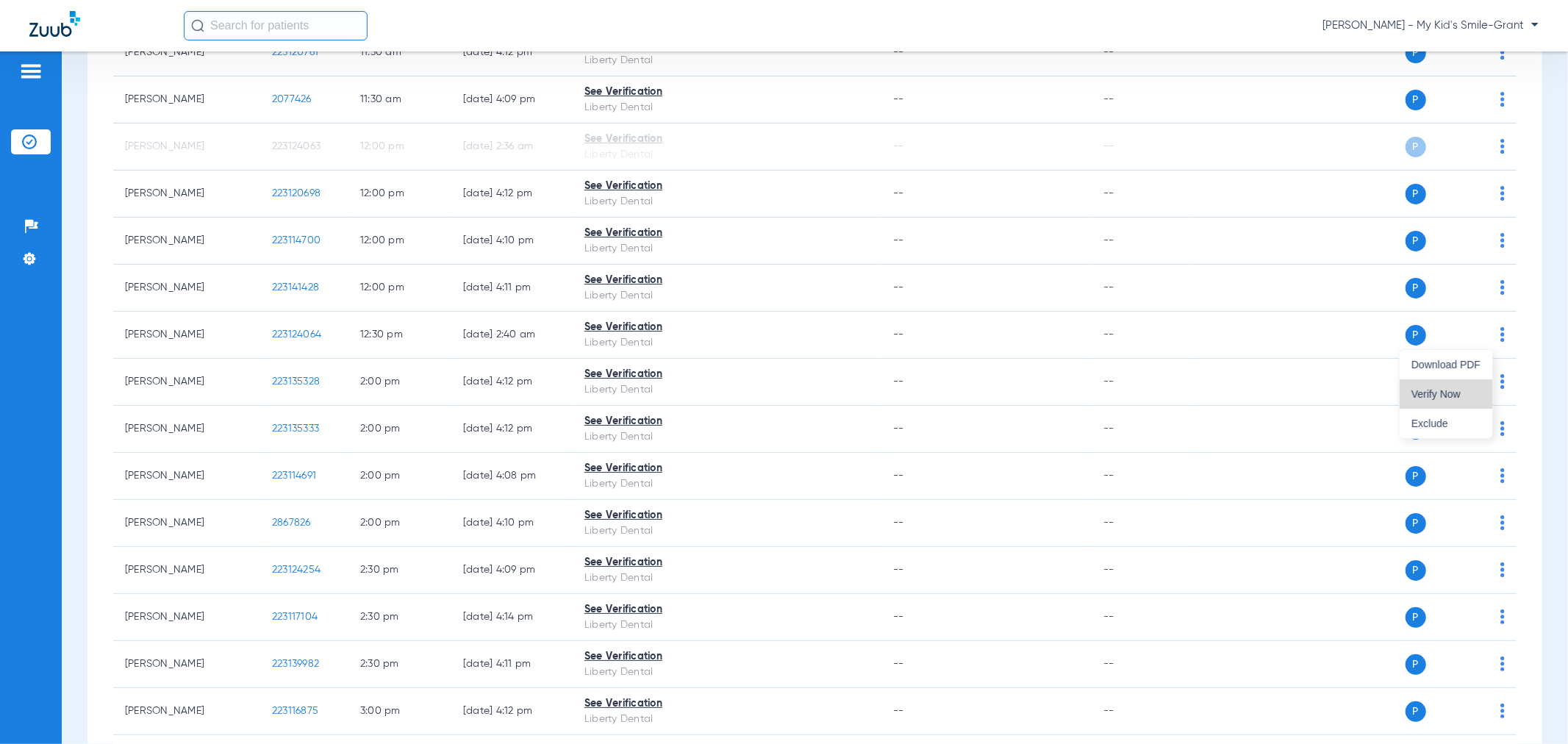
click at [1481, 387] on button "Verify Now" at bounding box center [1446, 394] width 93 height 29
